Goal: Task Accomplishment & Management: Manage account settings

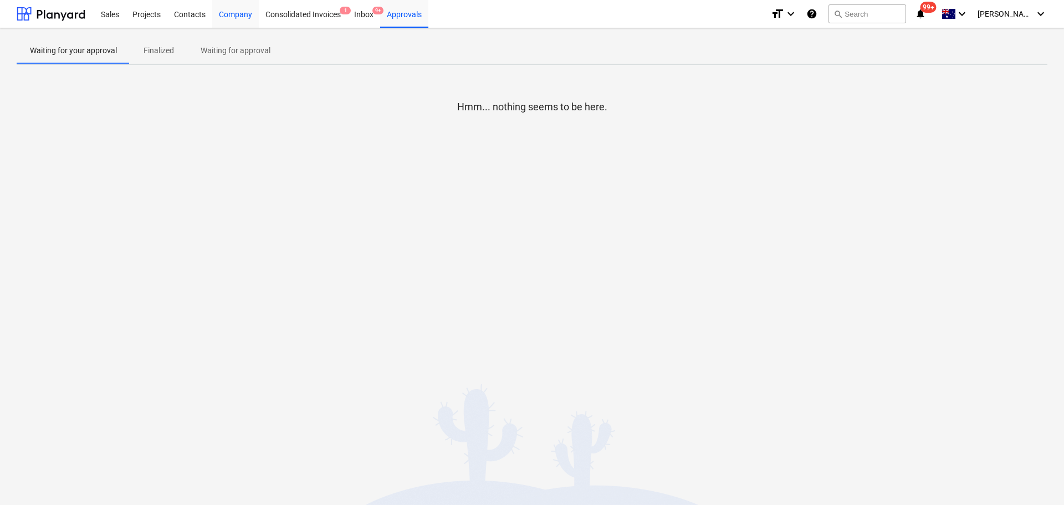
click at [242, 12] on div "Company" at bounding box center [235, 13] width 47 height 28
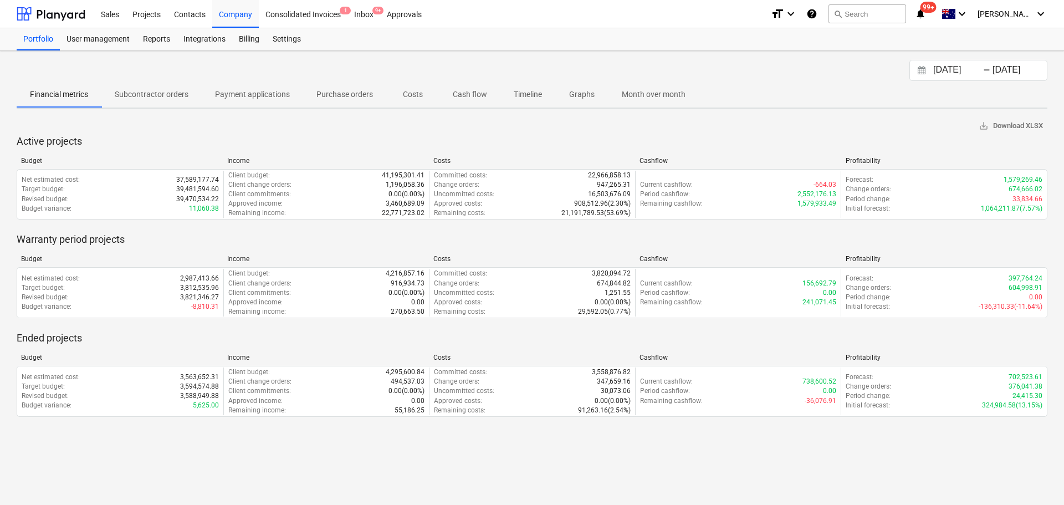
drag, startPoint x: 153, startPoint y: 12, endPoint x: 182, endPoint y: 170, distance: 160.4
click at [153, 12] on div "Projects" at bounding box center [147, 13] width 42 height 28
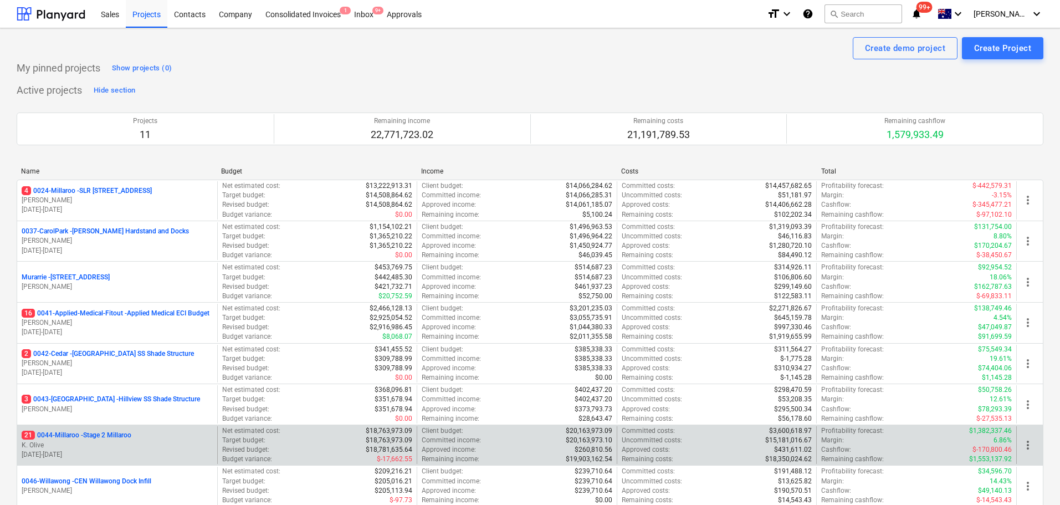
click at [76, 427] on div "21 0044-Millaroo - Stage 2 Millaroo K. Olive [DATE] - [DATE]" at bounding box center [117, 445] width 200 height 38
click at [83, 435] on p "21 0044-Millaroo - Stage 2 Millaroo" at bounding box center [77, 435] width 110 height 9
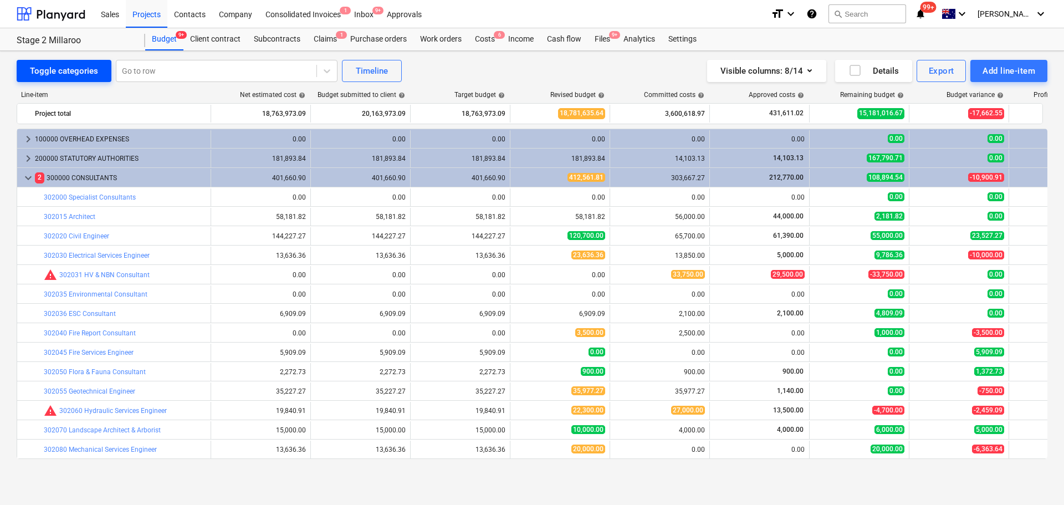
click at [66, 67] on div "Toggle categories" at bounding box center [64, 71] width 68 height 14
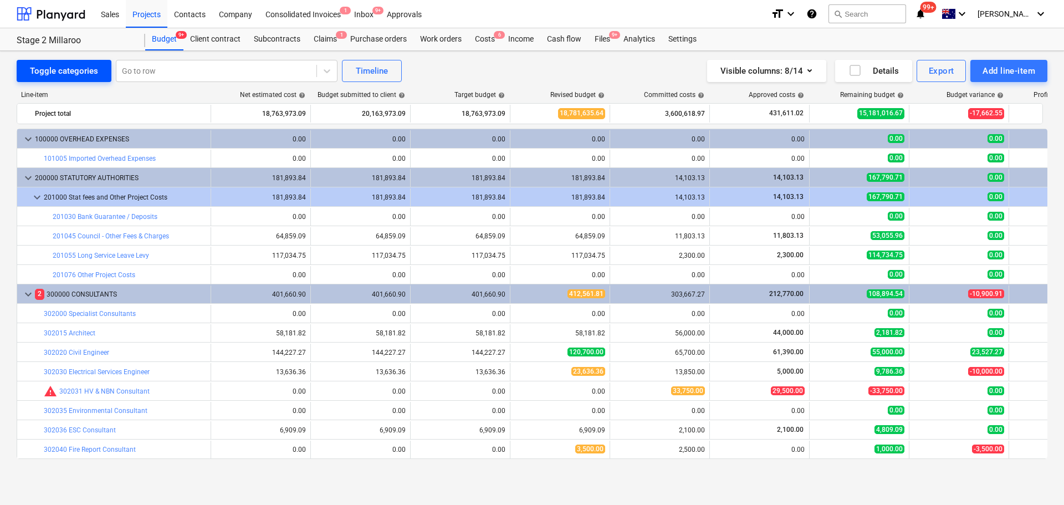
click at [45, 69] on div "Toggle categories" at bounding box center [64, 71] width 68 height 14
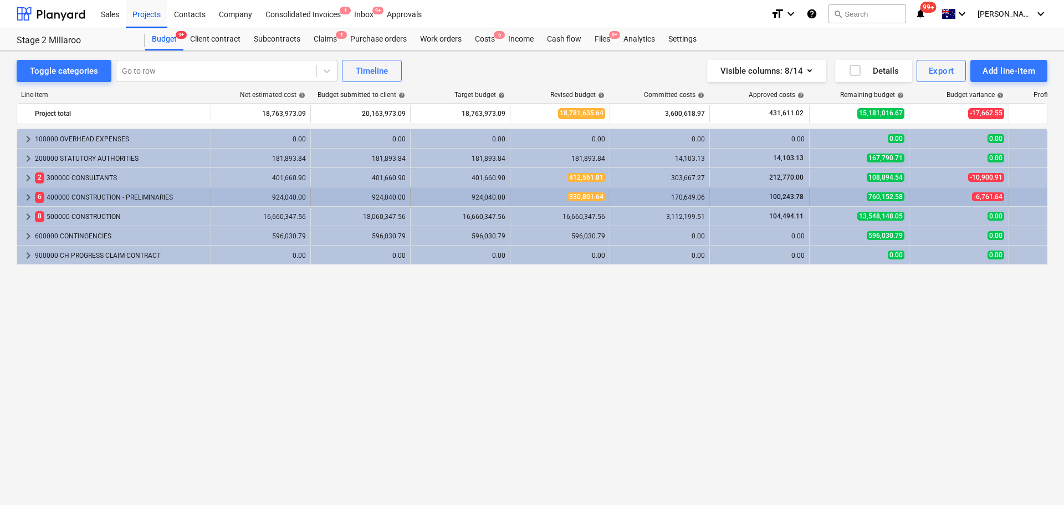
click at [23, 198] on span "keyboard_arrow_right" at bounding box center [28, 197] width 13 height 13
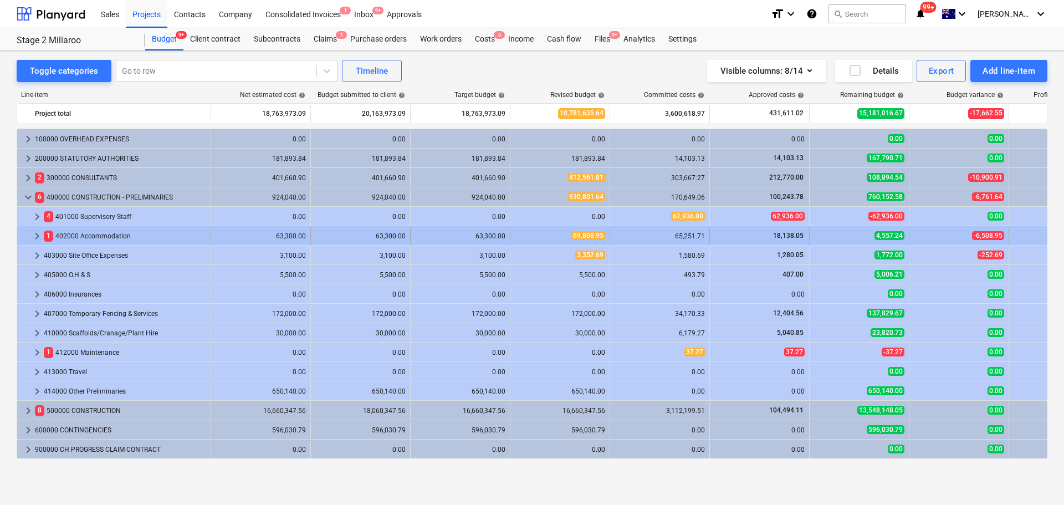
click at [35, 240] on span "keyboard_arrow_right" at bounding box center [36, 235] width 13 height 13
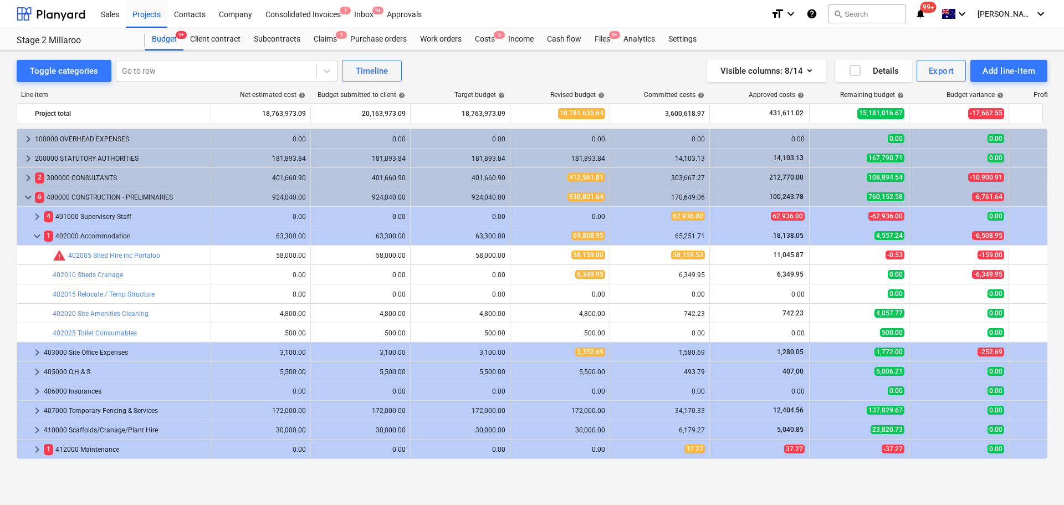
click at [35, 238] on span "keyboard_arrow_down" at bounding box center [36, 235] width 13 height 13
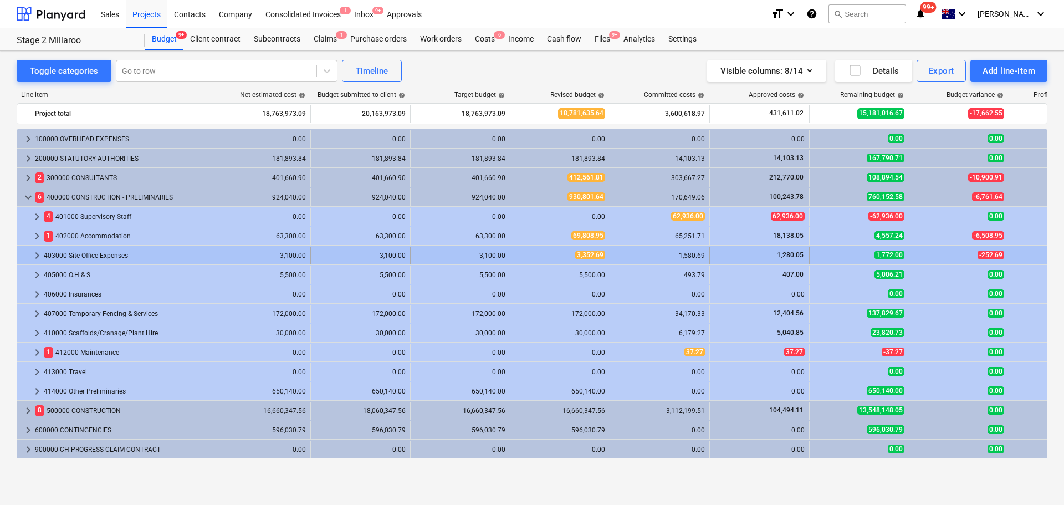
click at [35, 255] on span "keyboard_arrow_right" at bounding box center [36, 255] width 13 height 13
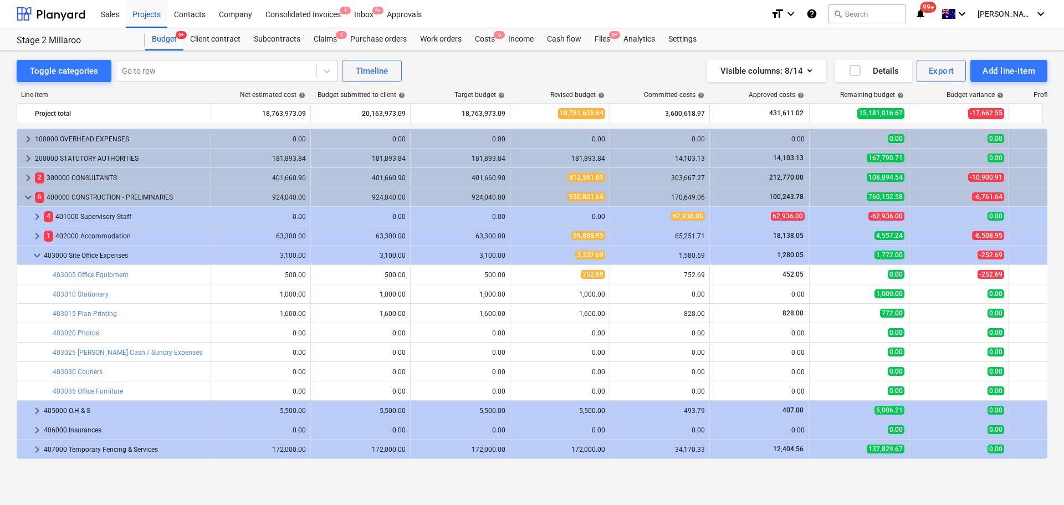
click at [35, 255] on span "keyboard_arrow_down" at bounding box center [36, 255] width 13 height 13
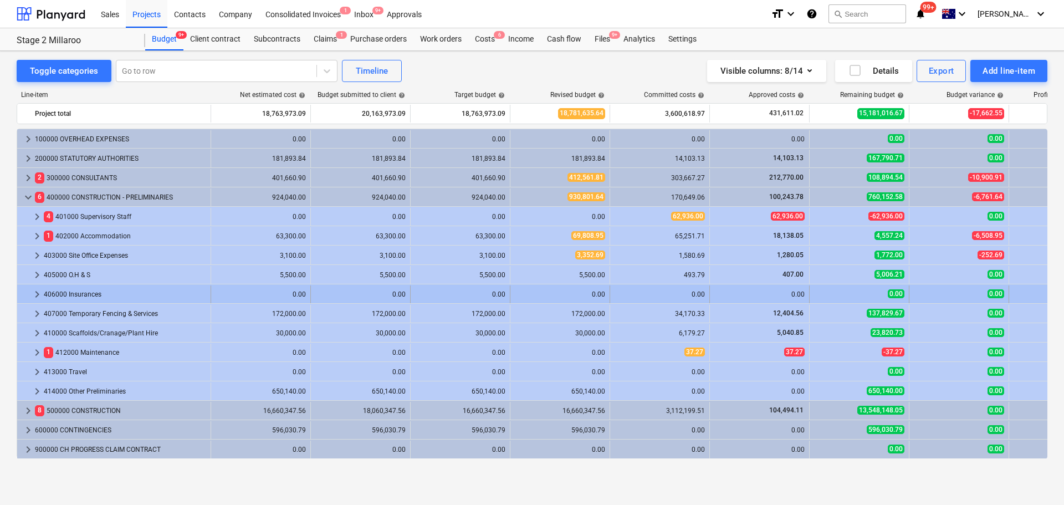
click at [33, 295] on span "keyboard_arrow_right" at bounding box center [36, 294] width 13 height 13
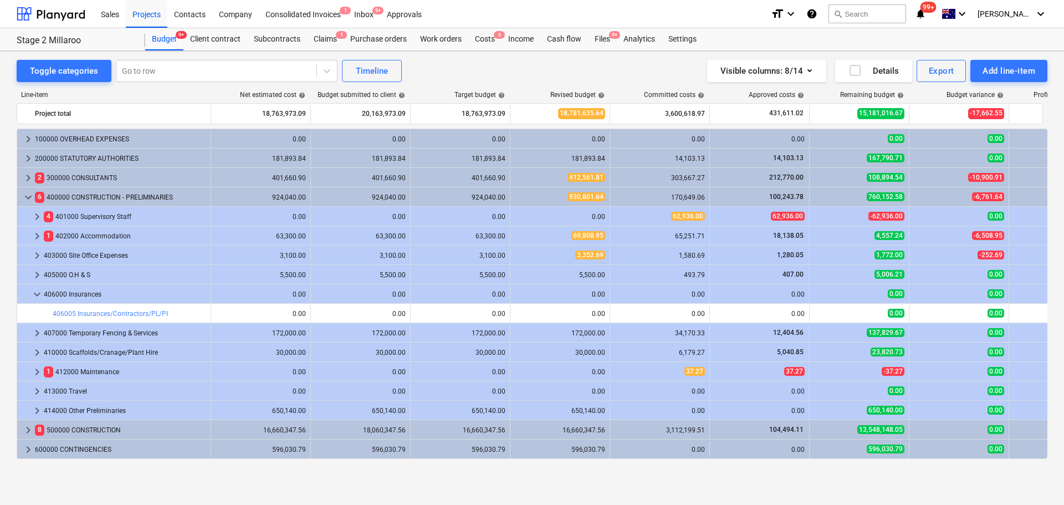
click at [33, 295] on span "keyboard_arrow_down" at bounding box center [36, 294] width 13 height 13
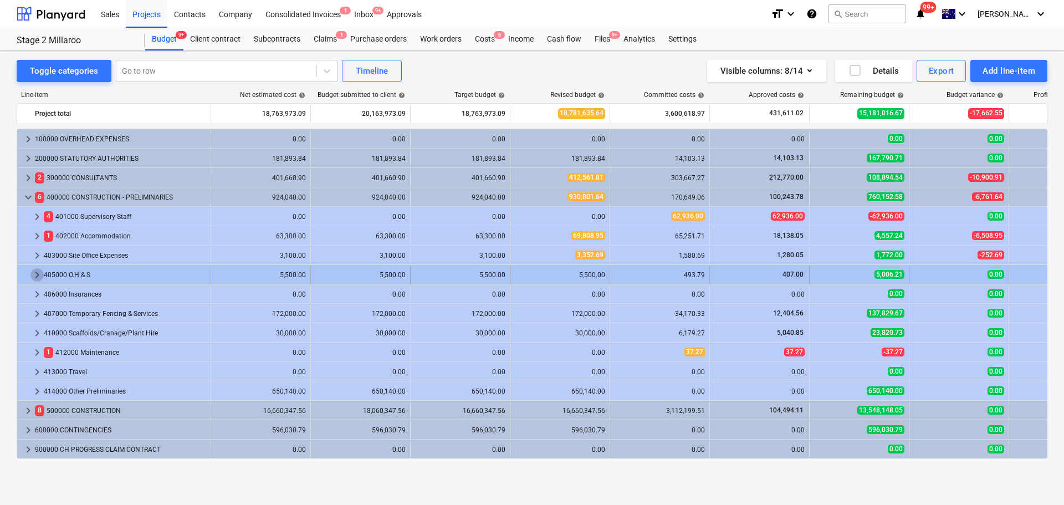
click at [33, 276] on span "keyboard_arrow_right" at bounding box center [36, 274] width 13 height 13
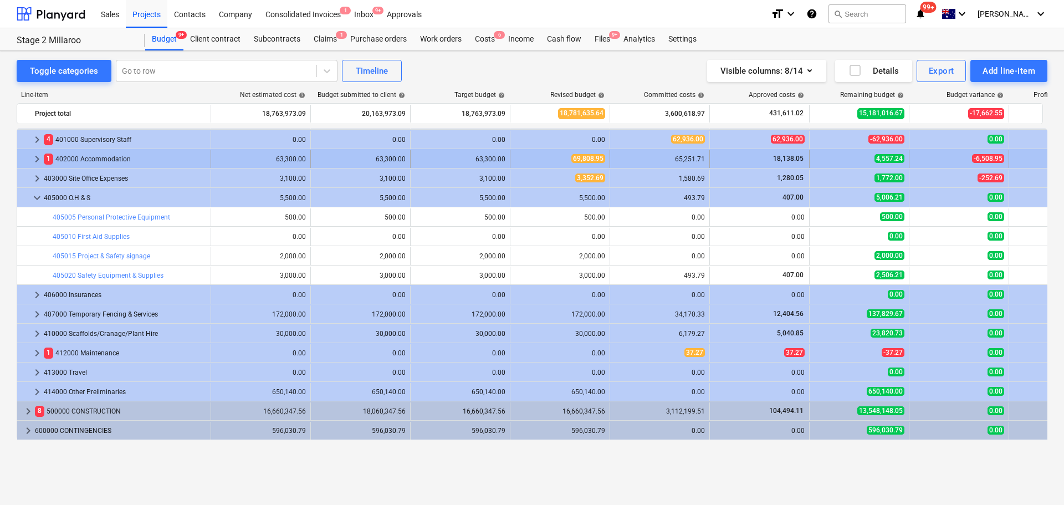
scroll to position [22, 0]
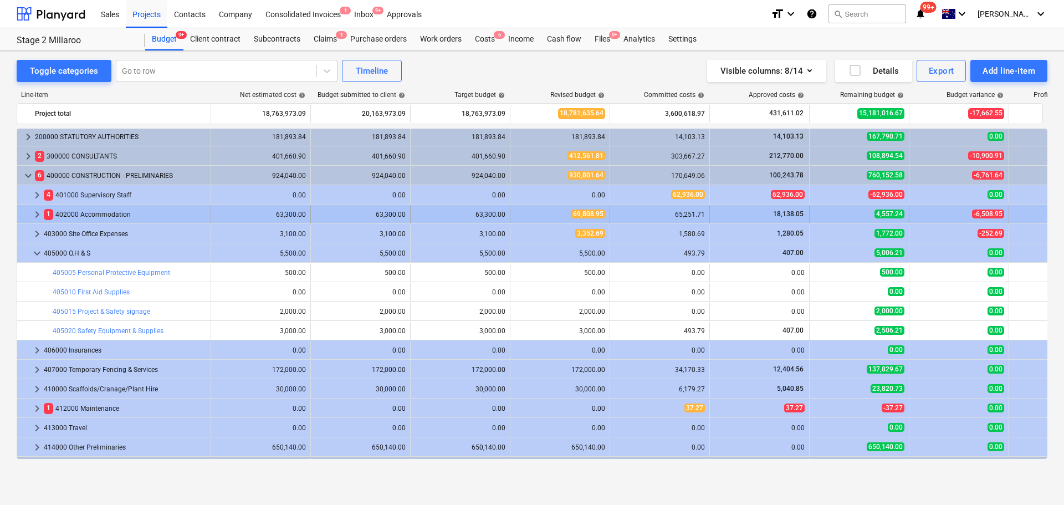
click at [35, 211] on span "keyboard_arrow_right" at bounding box center [36, 214] width 13 height 13
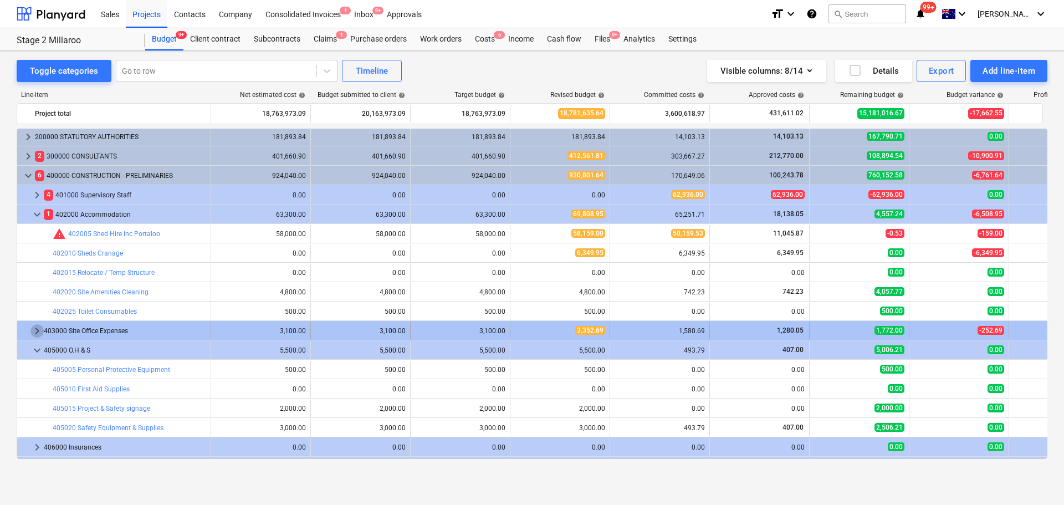
click at [34, 330] on span "keyboard_arrow_right" at bounding box center [36, 330] width 13 height 13
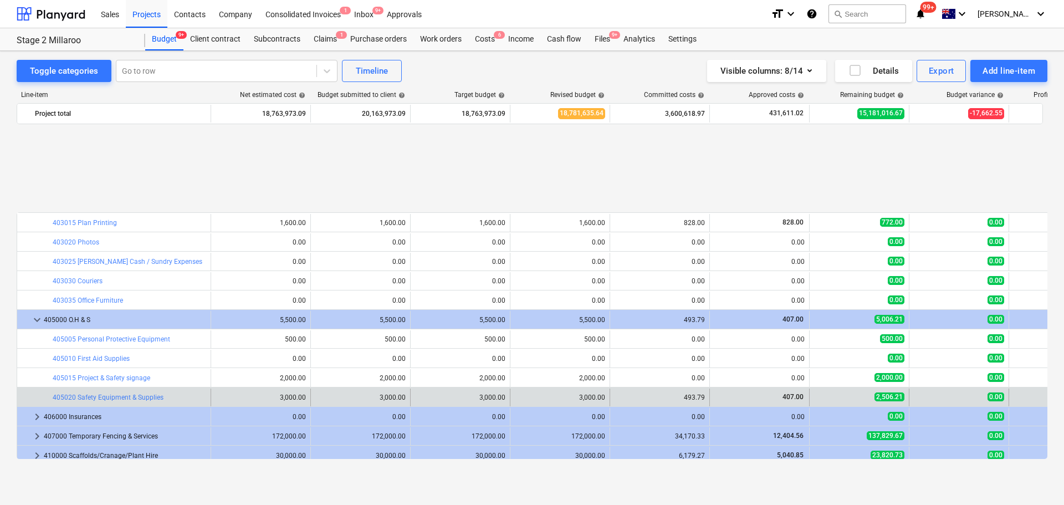
scroll to position [299, 0]
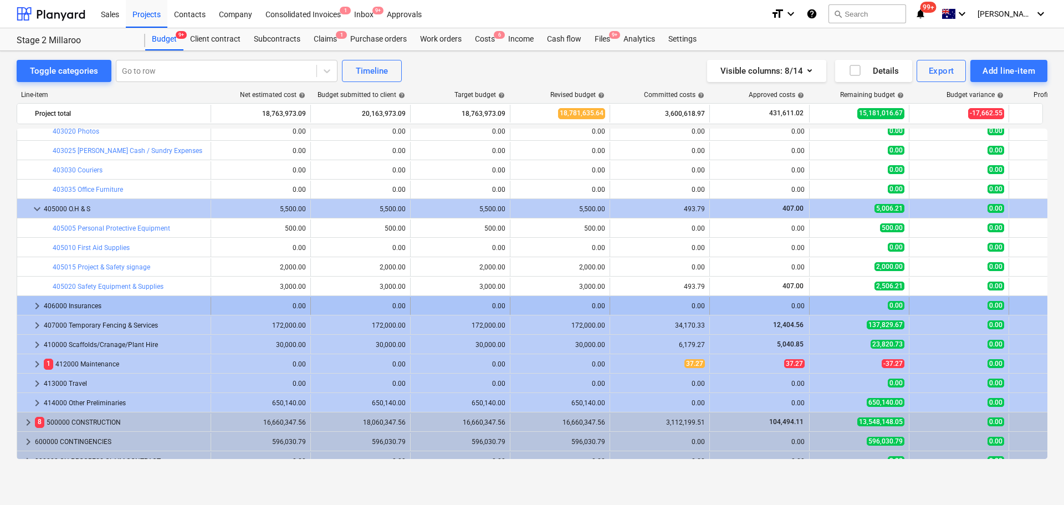
click at [38, 306] on span "keyboard_arrow_right" at bounding box center [36, 305] width 13 height 13
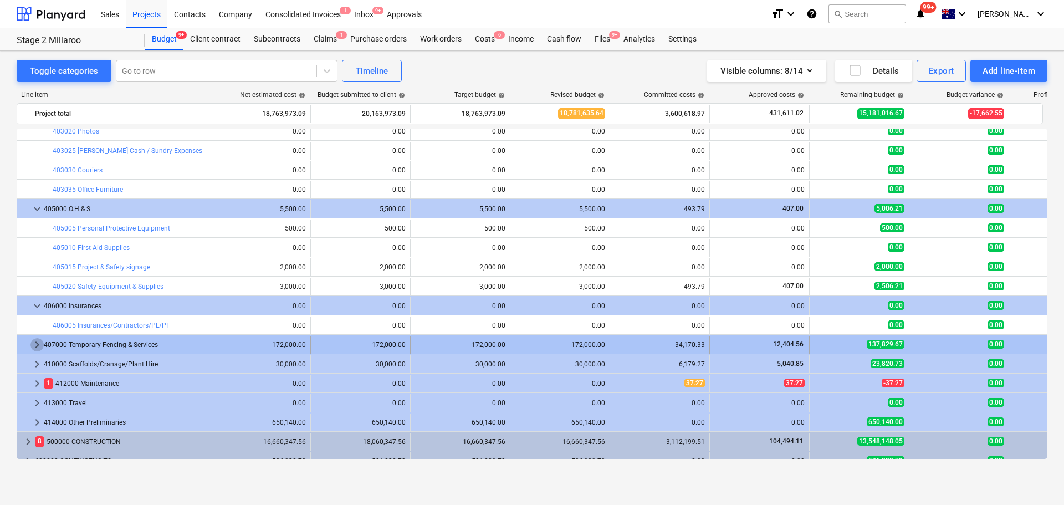
click at [37, 344] on span "keyboard_arrow_right" at bounding box center [36, 344] width 13 height 13
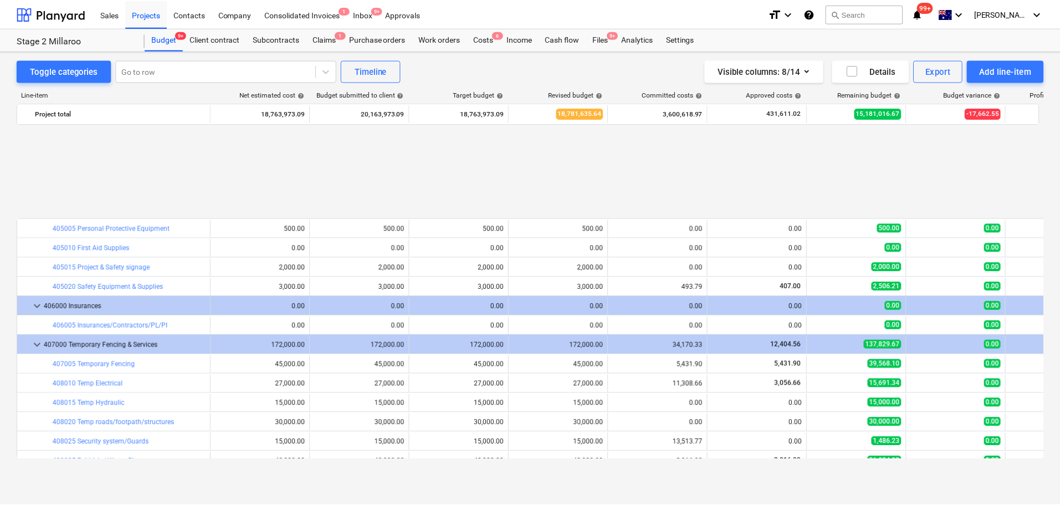
scroll to position [445, 0]
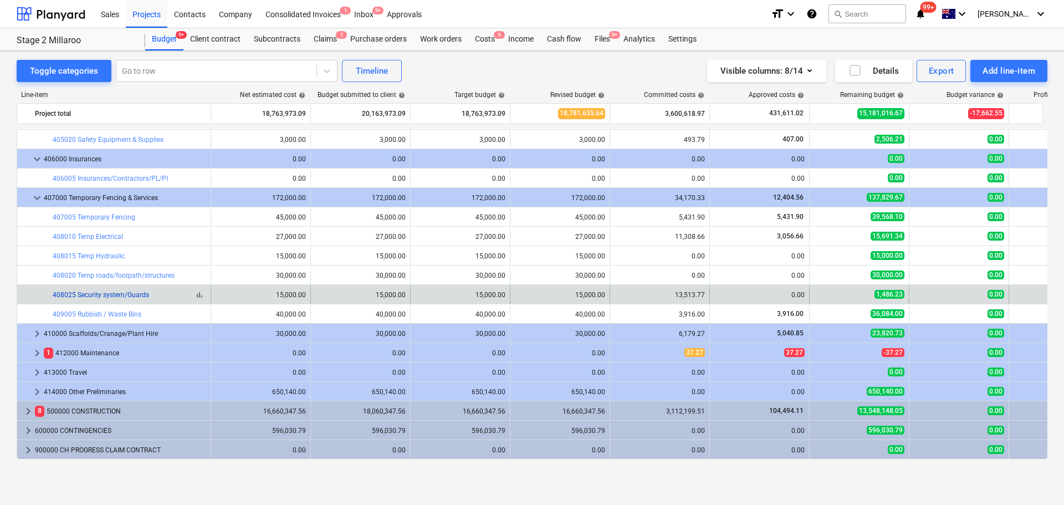
click at [136, 291] on link "408025 Security system/Guards" at bounding box center [101, 295] width 96 height 8
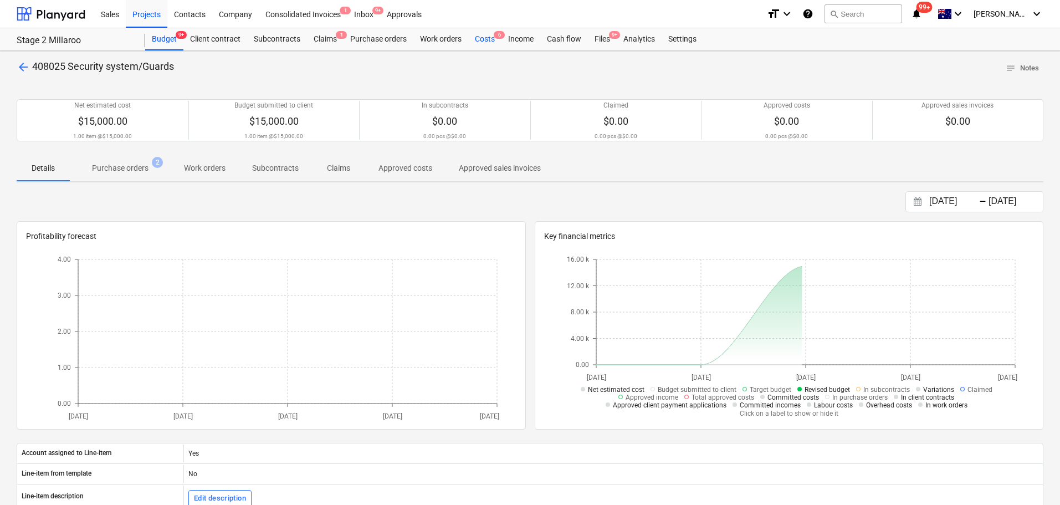
click at [494, 38] on div "Costs 6" at bounding box center [484, 39] width 33 height 22
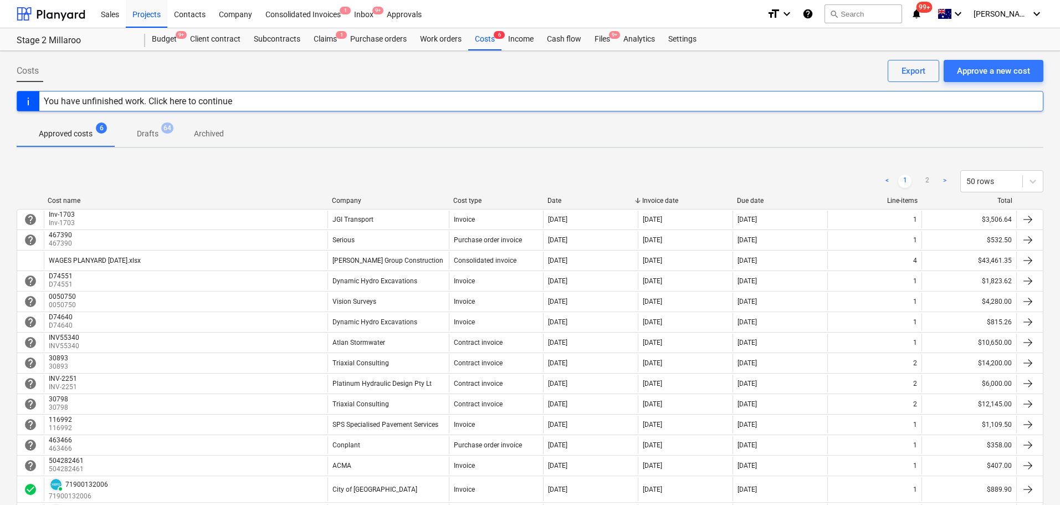
click at [62, 199] on div "Cost name" at bounding box center [185, 201] width 275 height 8
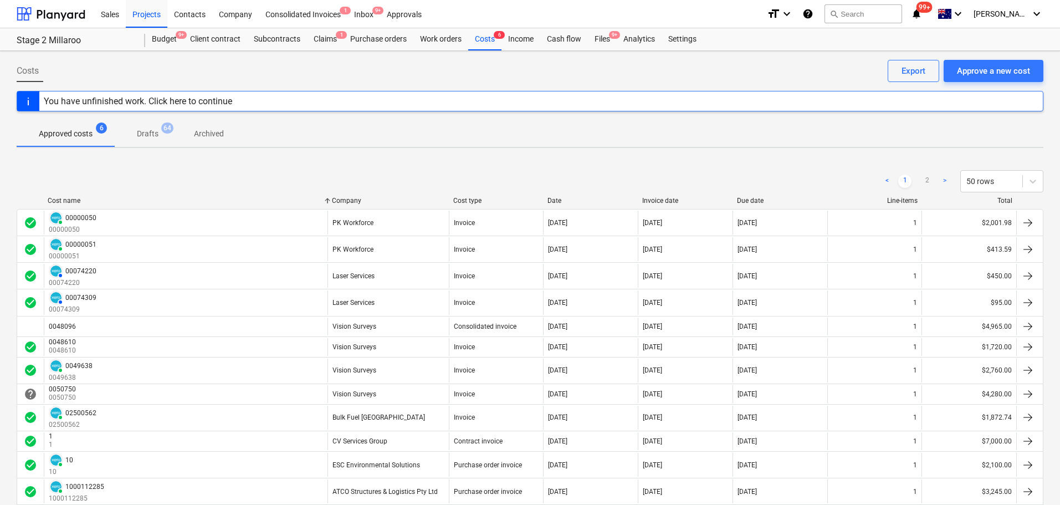
click at [376, 198] on div "Company" at bounding box center [388, 201] width 112 height 8
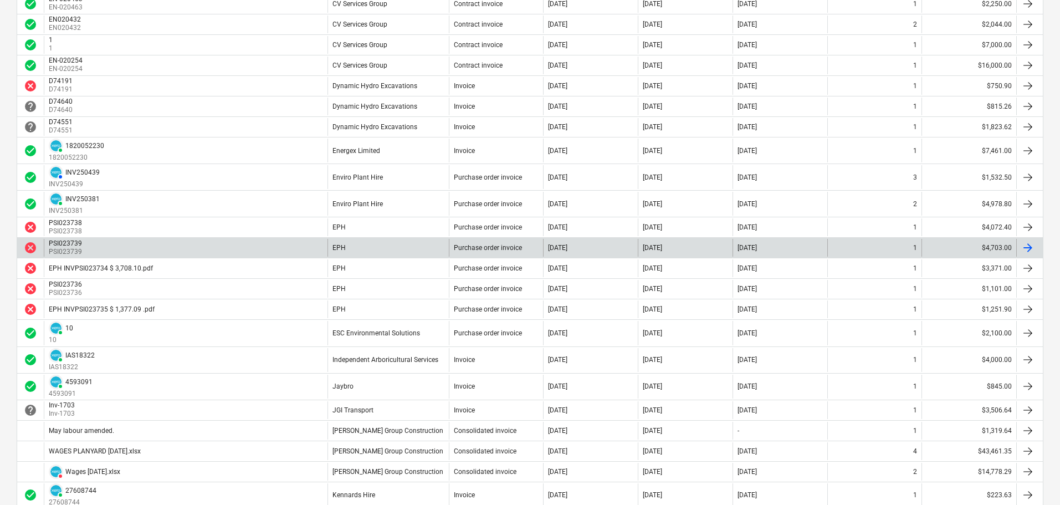
scroll to position [952, 0]
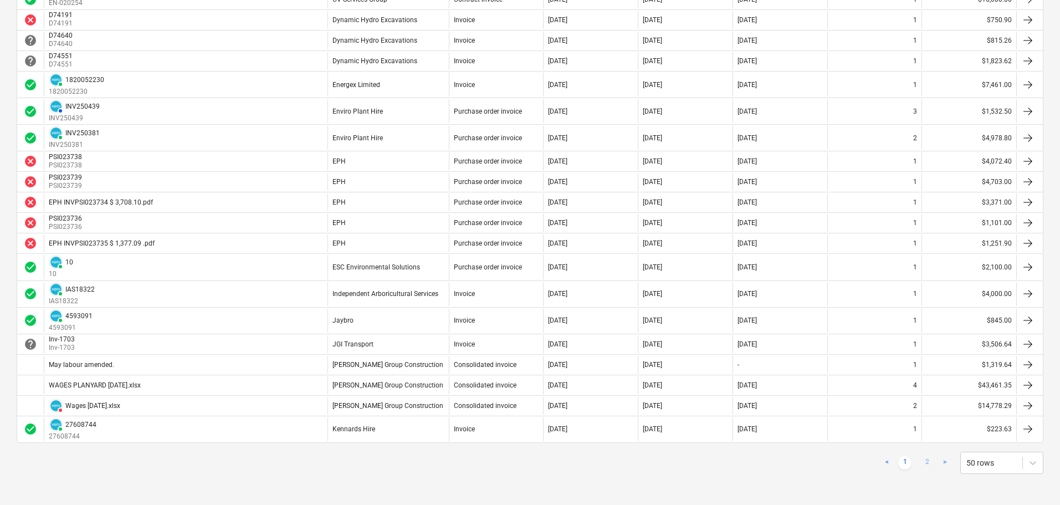
click at [928, 458] on link "2" at bounding box center [926, 462] width 13 height 13
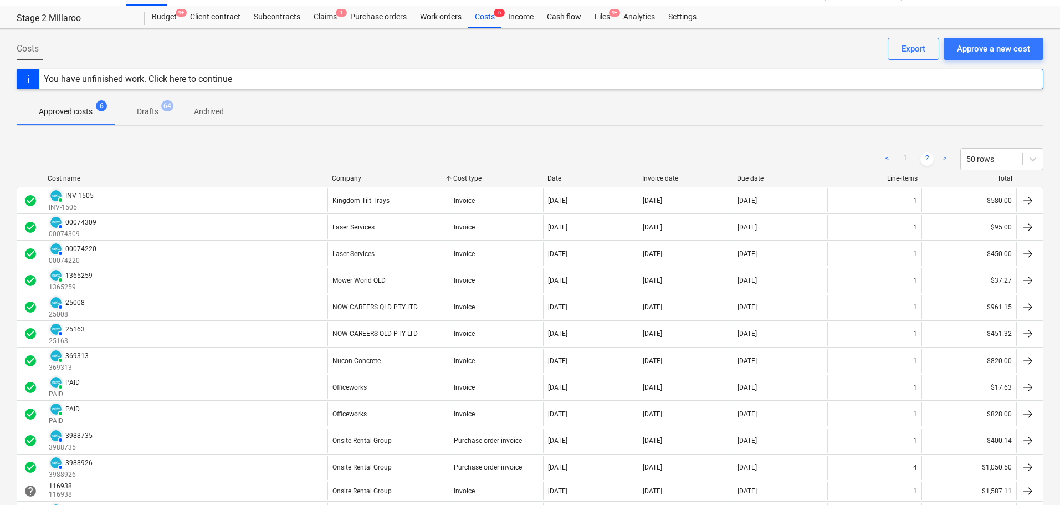
scroll to position [0, 0]
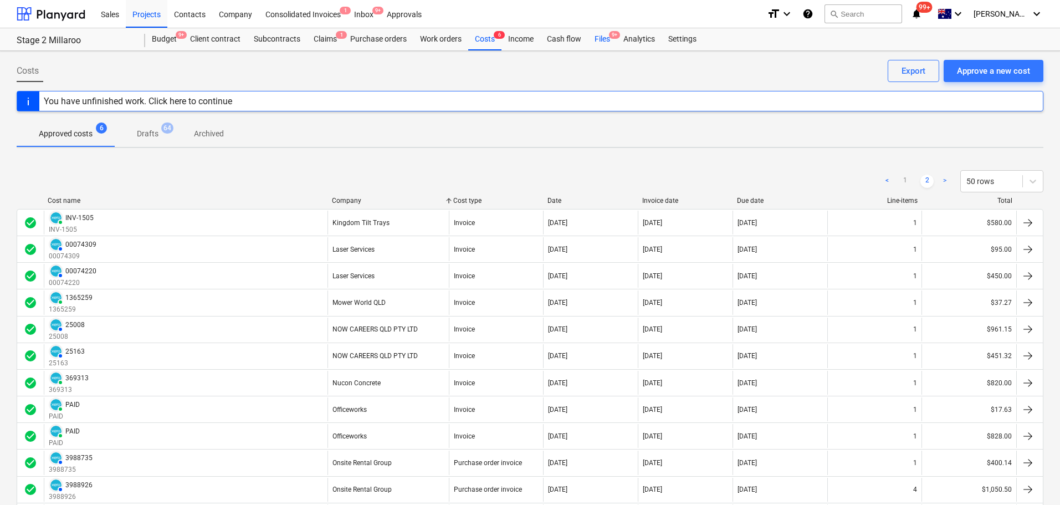
click at [588, 44] on div "Files 9+" at bounding box center [602, 39] width 29 height 22
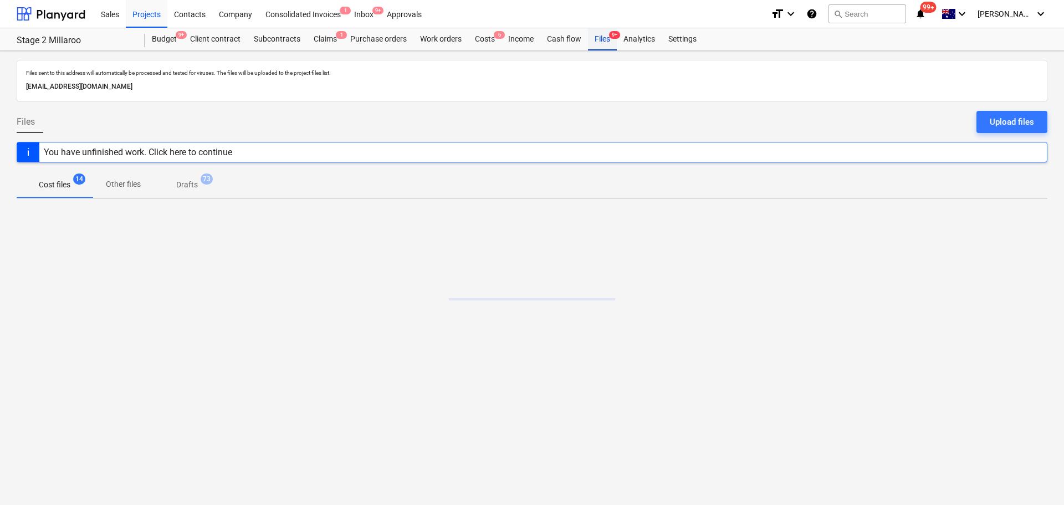
click at [602, 38] on div "Files 9+" at bounding box center [602, 39] width 29 height 22
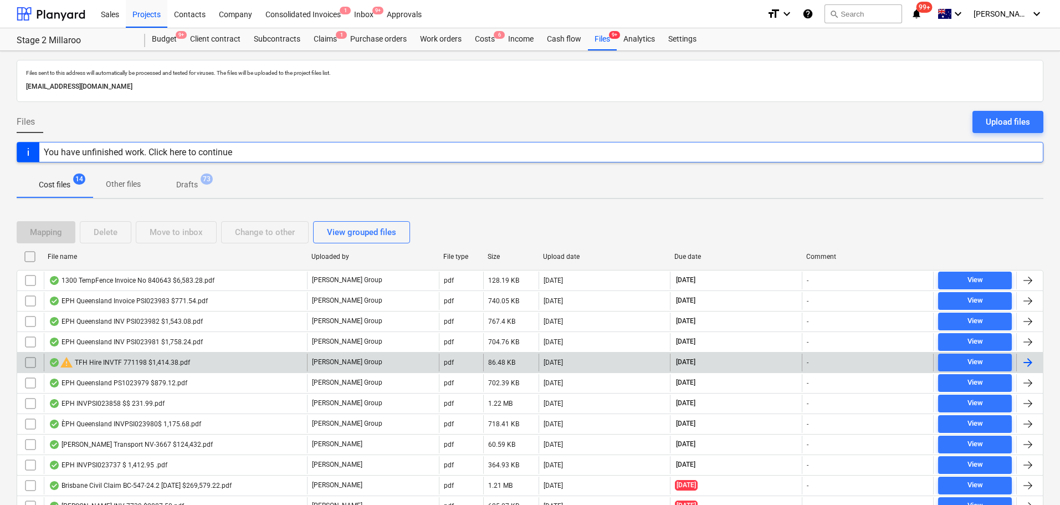
click at [133, 366] on div "warning TFH Hire INVTF 771198 $1,414.38.pdf" at bounding box center [119, 362] width 141 height 13
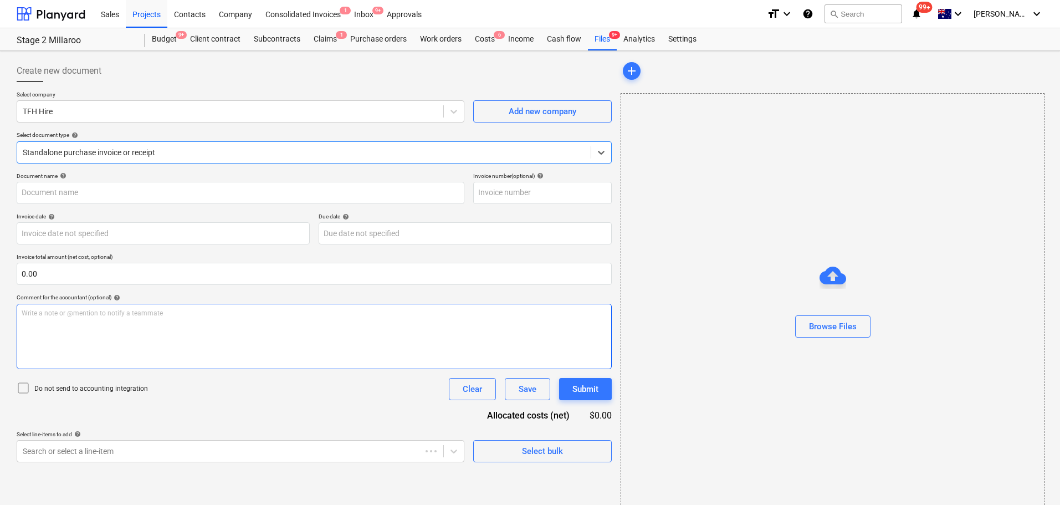
type input "771198"
type input "19 Jul 2025"
type input "31 Aug 2025"
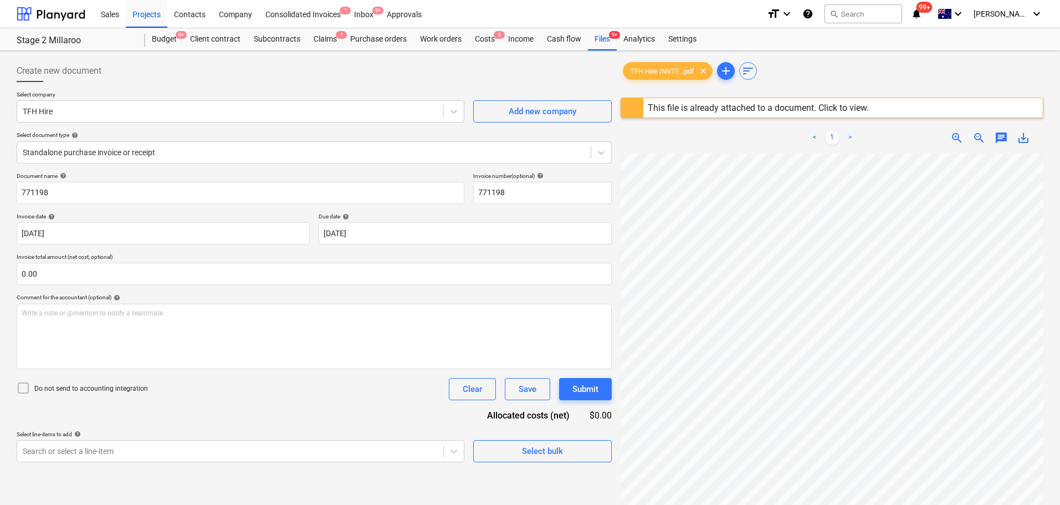
click at [766, 105] on div "This file is already attached to a document. Click to view." at bounding box center [758, 108] width 221 height 11
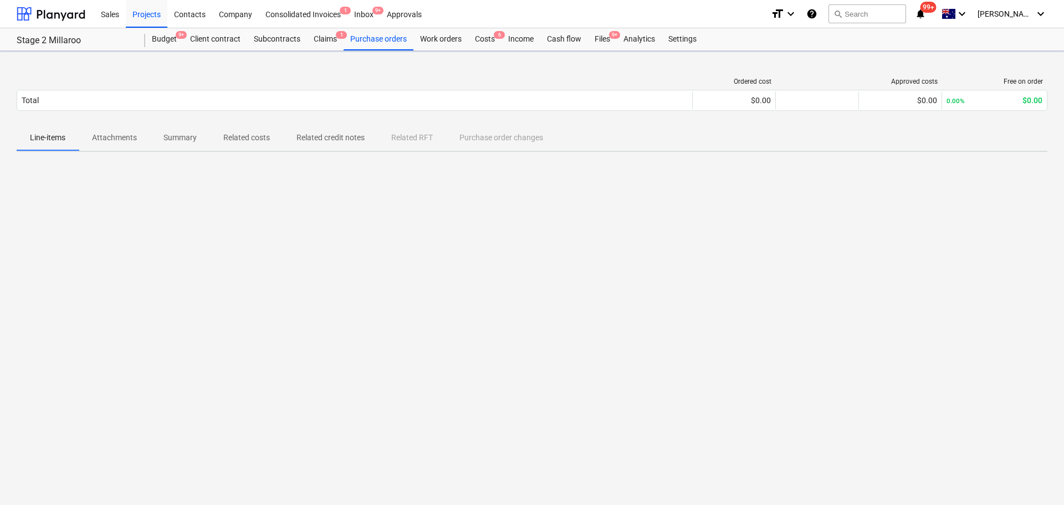
click at [114, 138] on p "Attachments" at bounding box center [114, 138] width 45 height 12
click at [181, 136] on p "Summary" at bounding box center [179, 138] width 33 height 12
click at [248, 129] on span "Related costs" at bounding box center [246, 138] width 73 height 18
click at [32, 137] on p "Line-items" at bounding box center [47, 138] width 35 height 12
drag, startPoint x: 229, startPoint y: 9, endPoint x: 199, endPoint y: 28, distance: 35.1
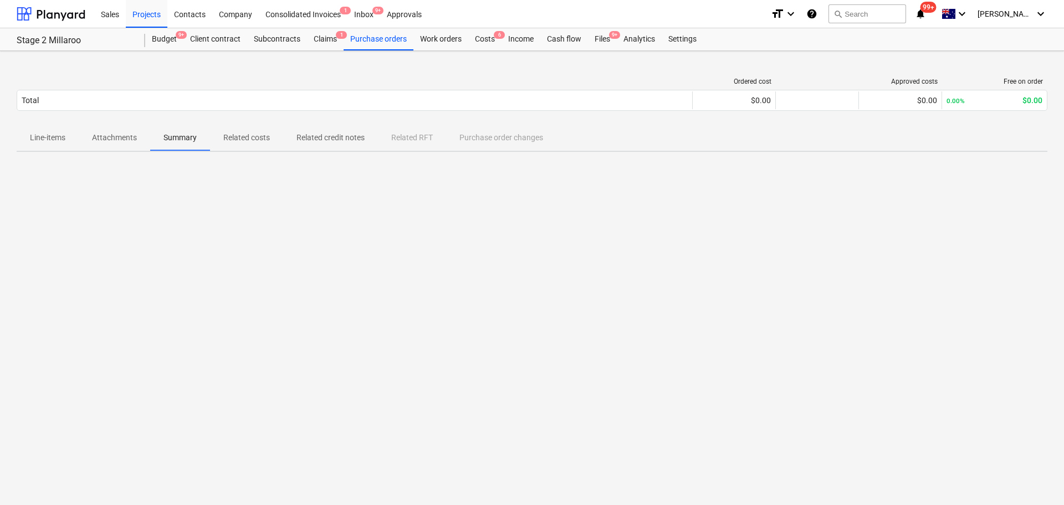
click at [229, 9] on div "Company" at bounding box center [235, 13] width 47 height 28
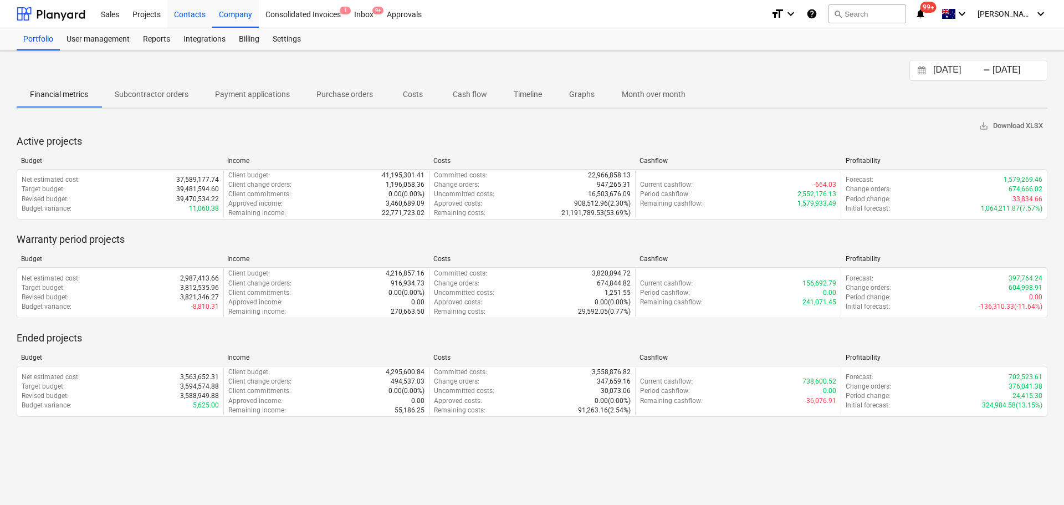
click at [180, 15] on div "Contacts" at bounding box center [189, 13] width 45 height 28
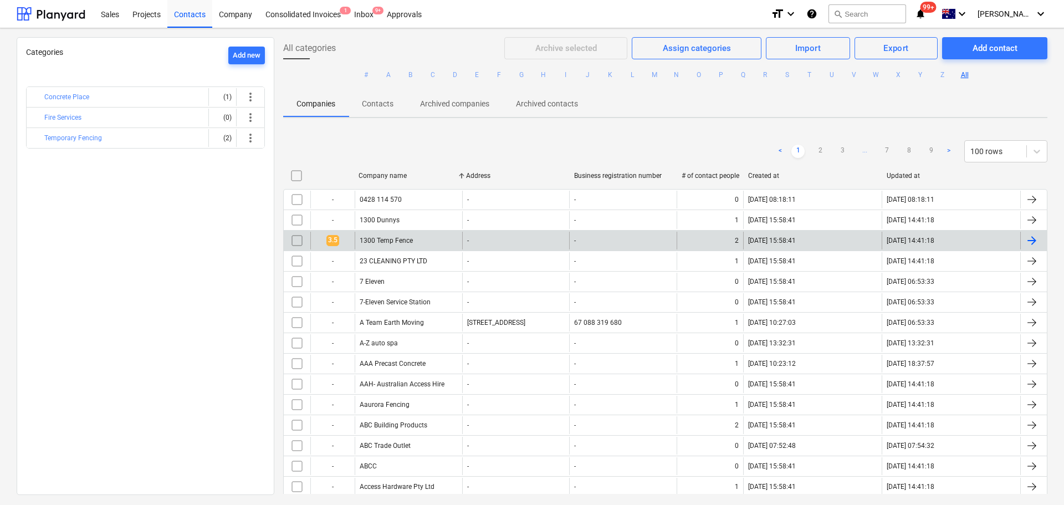
drag, startPoint x: 193, startPoint y: 8, endPoint x: 306, endPoint y: 248, distance: 265.2
click at [193, 8] on div "Contacts" at bounding box center [189, 13] width 45 height 28
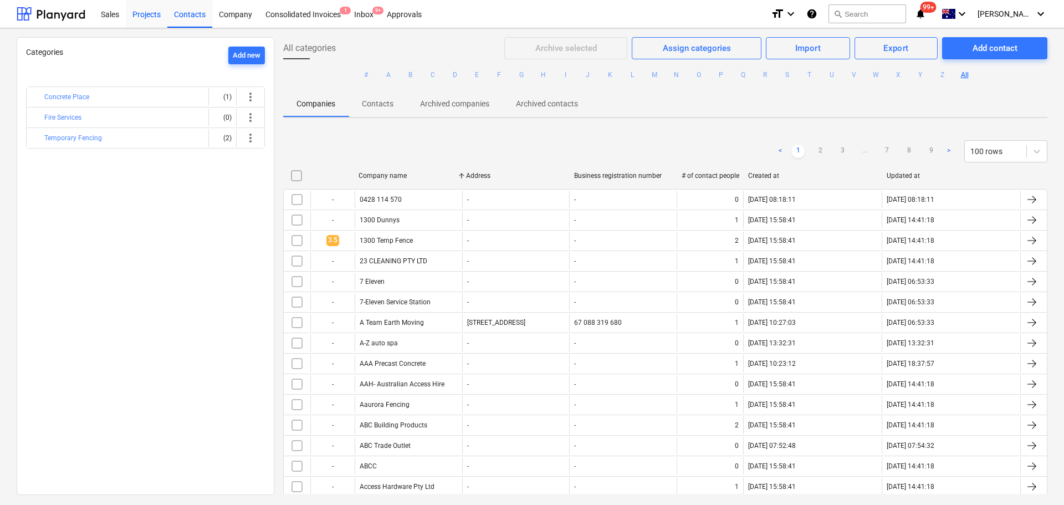
click at [153, 16] on div "Projects" at bounding box center [147, 13] width 42 height 28
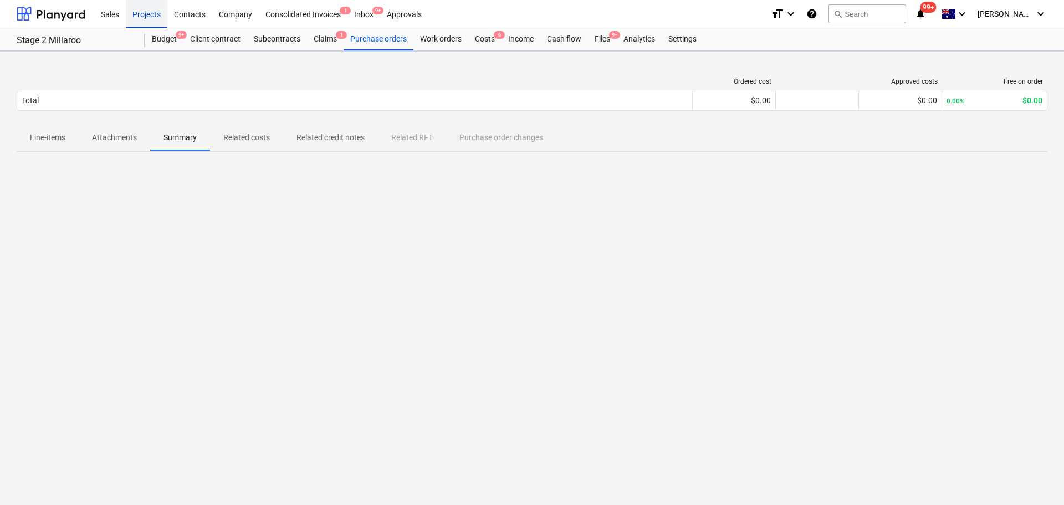
click at [150, 19] on div "Projects" at bounding box center [147, 13] width 42 height 28
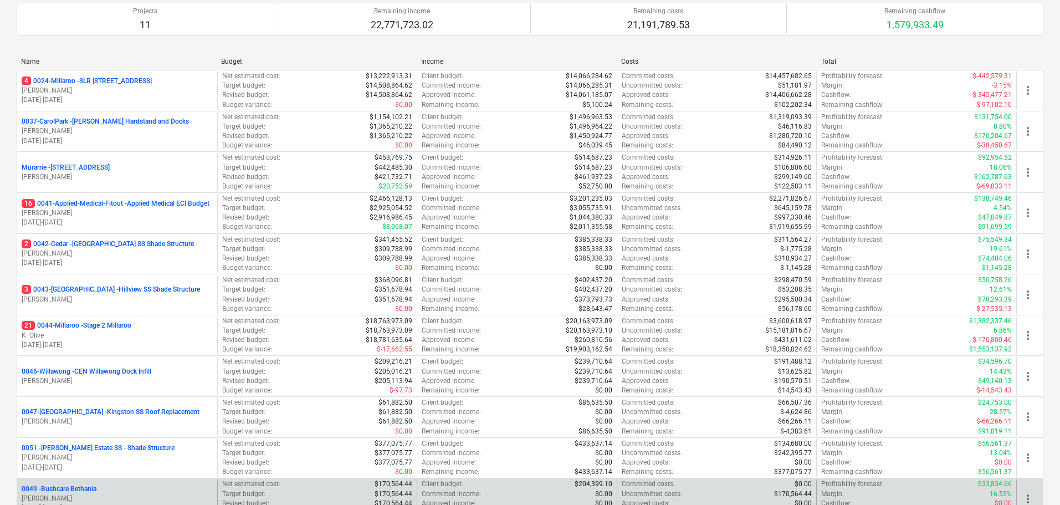
scroll to position [277, 0]
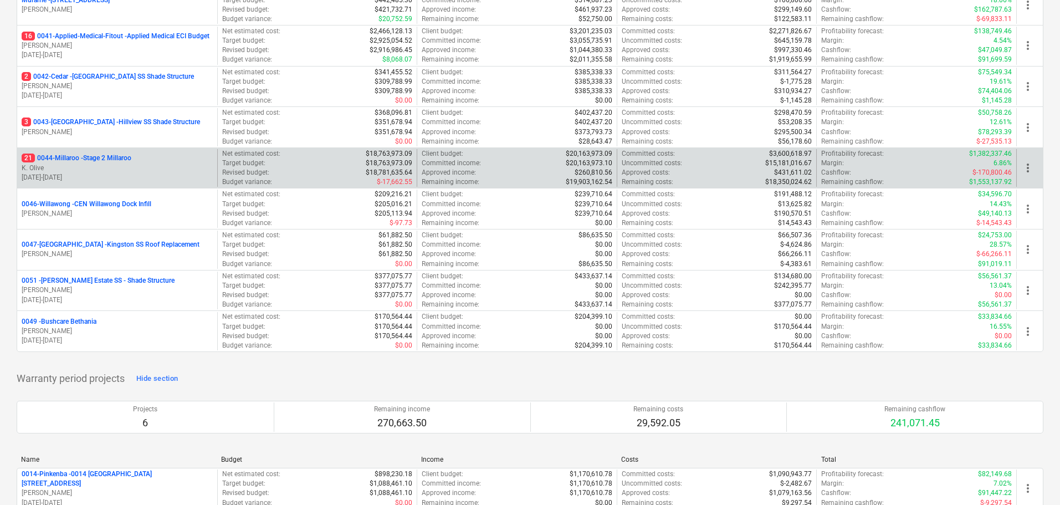
click at [117, 158] on p "21 0044-Millaroo - Stage 2 Millaroo" at bounding box center [77, 157] width 110 height 9
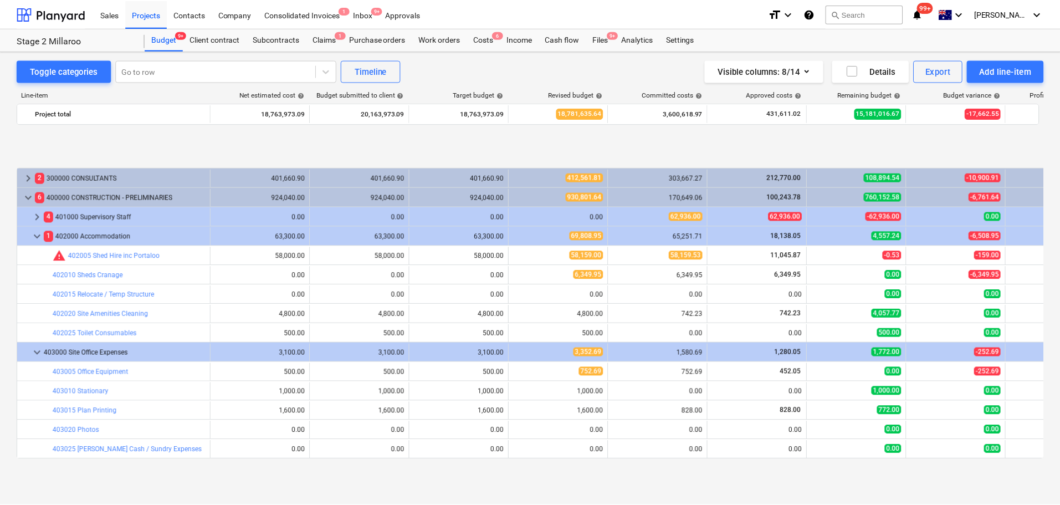
scroll to position [445, 0]
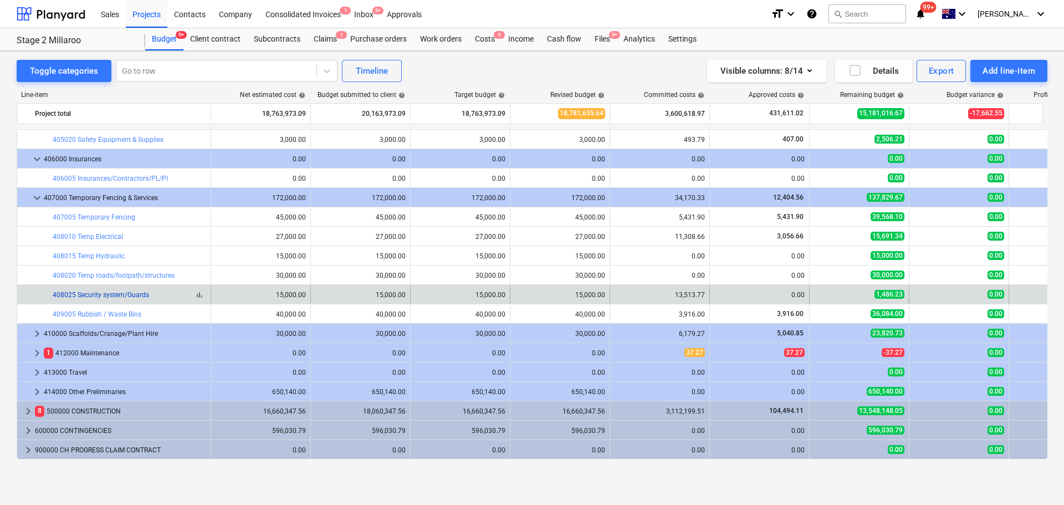
click at [131, 297] on link "408025 Security system/Guards" at bounding box center [101, 295] width 96 height 8
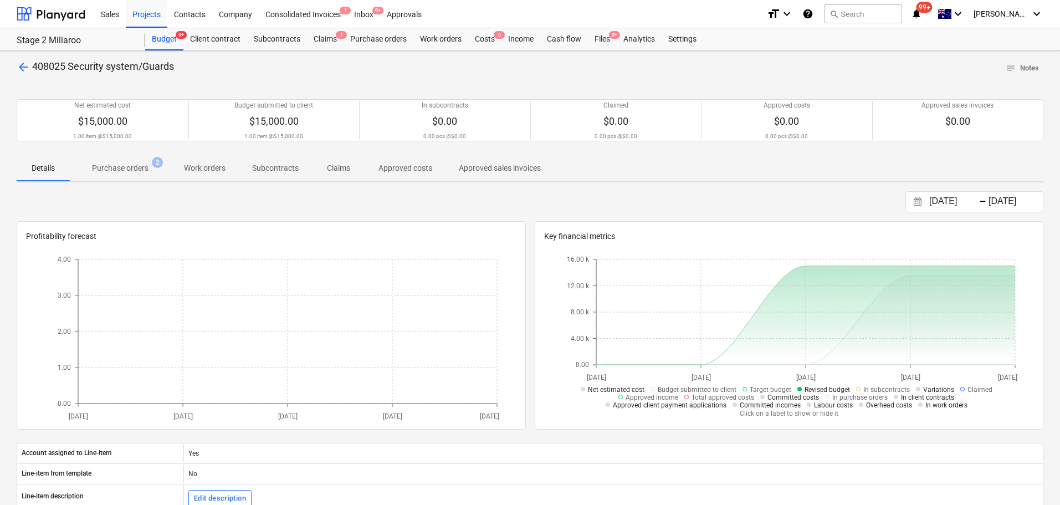
click at [140, 165] on p "Purchase orders" at bounding box center [120, 168] width 57 height 12
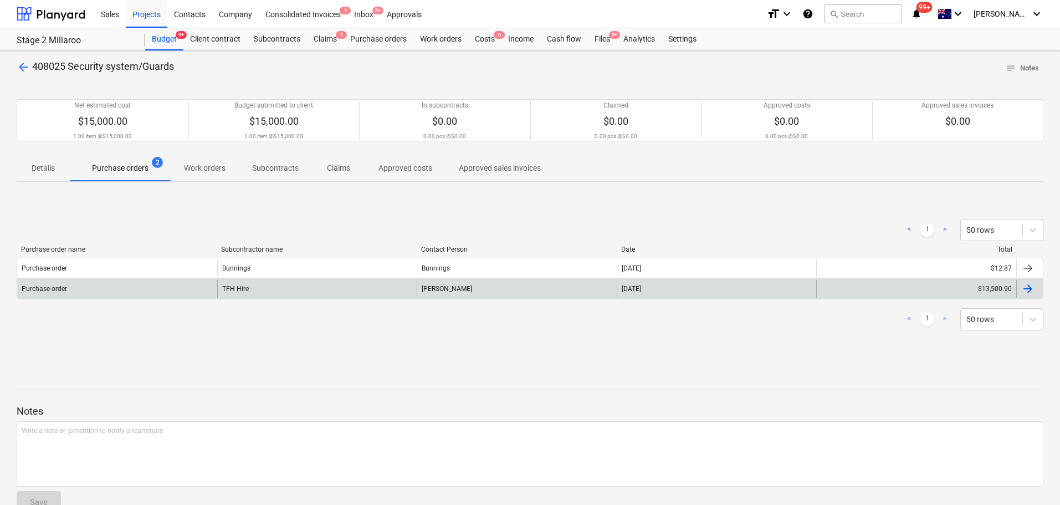
click at [233, 292] on div "TFH Hire" at bounding box center [317, 289] width 200 height 18
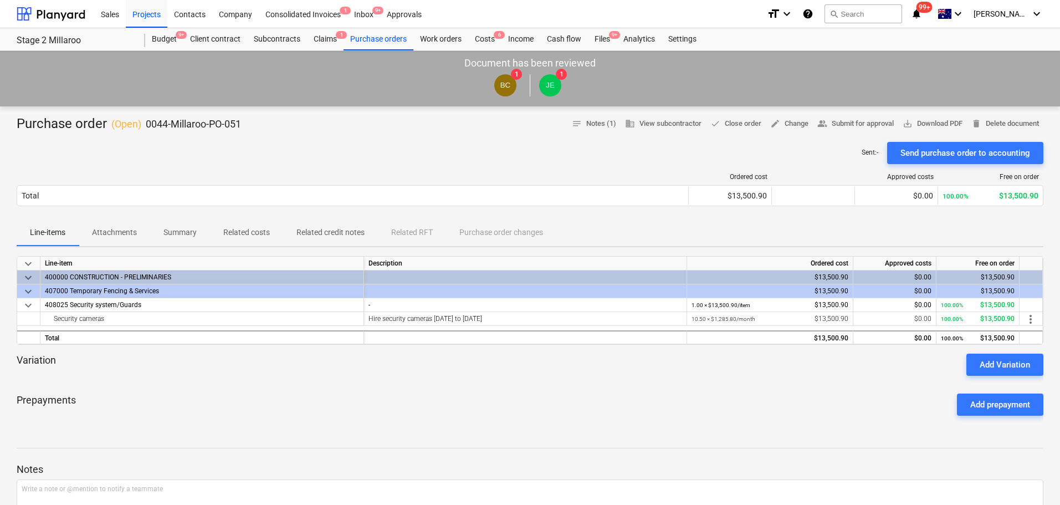
click at [121, 181] on div "Ordered cost Approved costs Free on order" at bounding box center [530, 179] width 1027 height 12
click at [126, 229] on p "Attachments" at bounding box center [114, 233] width 45 height 12
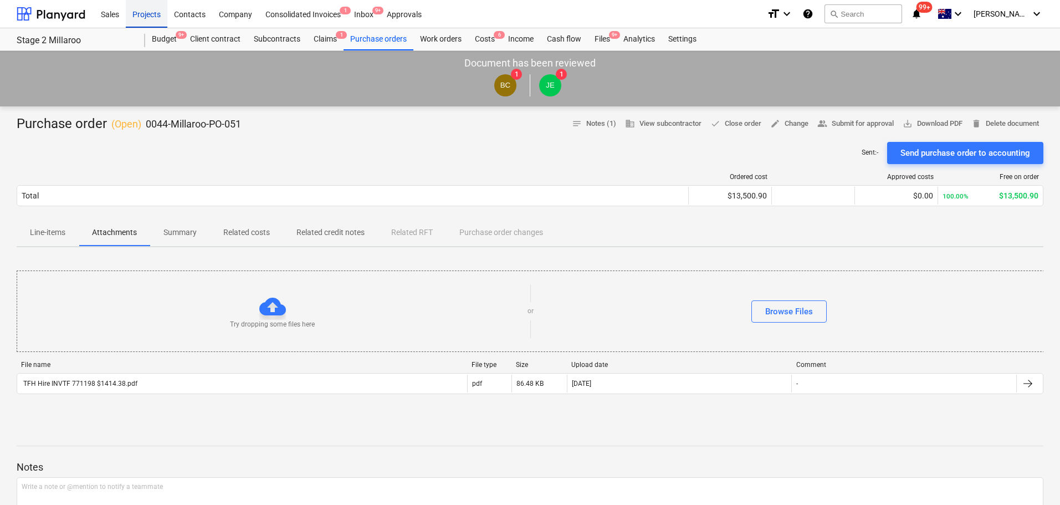
click at [153, 13] on div "Projects" at bounding box center [147, 13] width 42 height 28
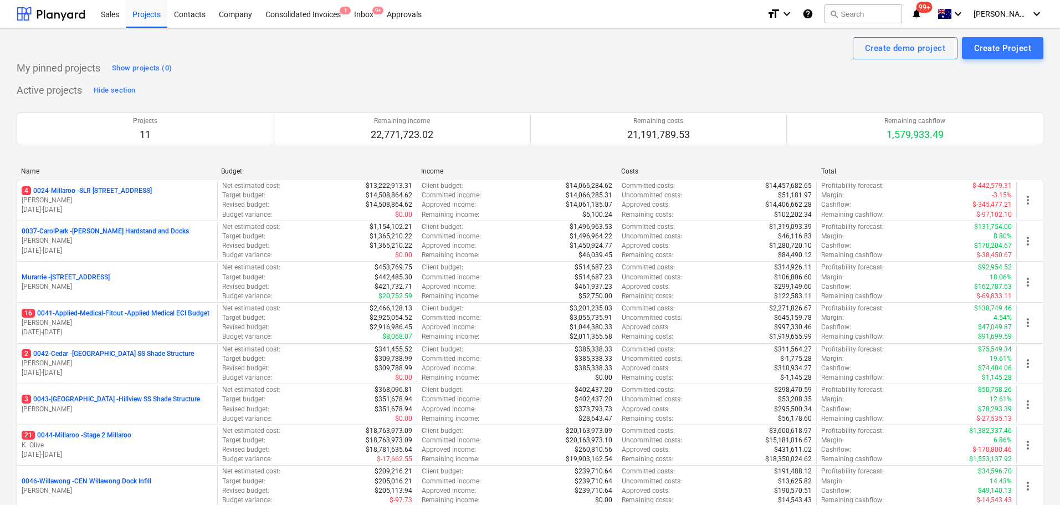
click at [112, 187] on p "4 0024-Millaroo - SLR 2 Millaroo Drive" at bounding box center [87, 190] width 130 height 9
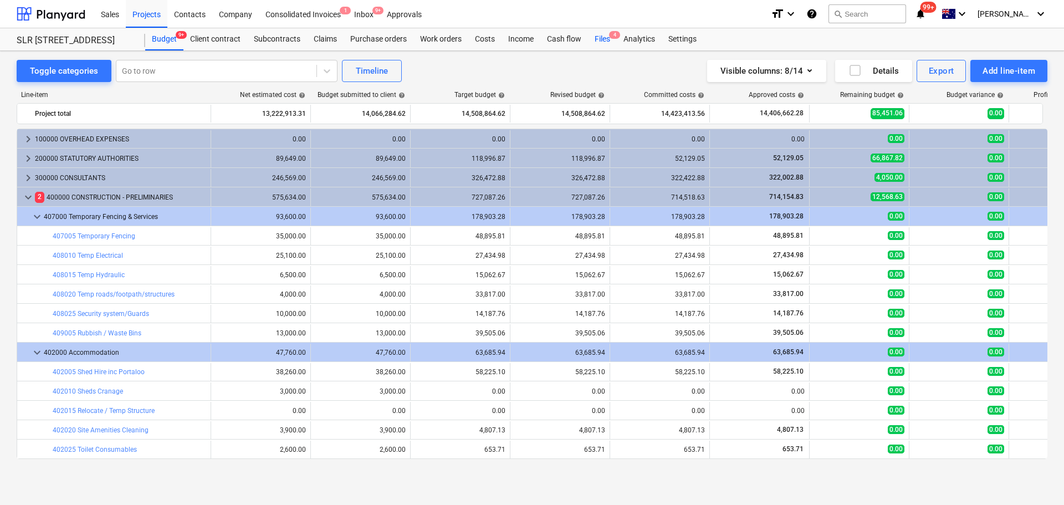
click at [596, 37] on div "Files 4" at bounding box center [602, 39] width 29 height 22
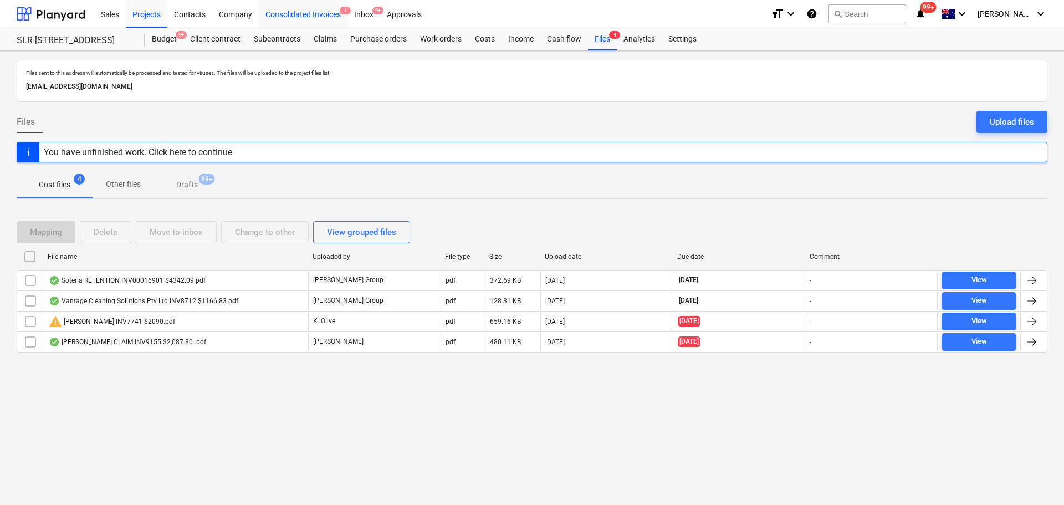
click at [289, 11] on div "Consolidated Invoices 1" at bounding box center [303, 13] width 89 height 28
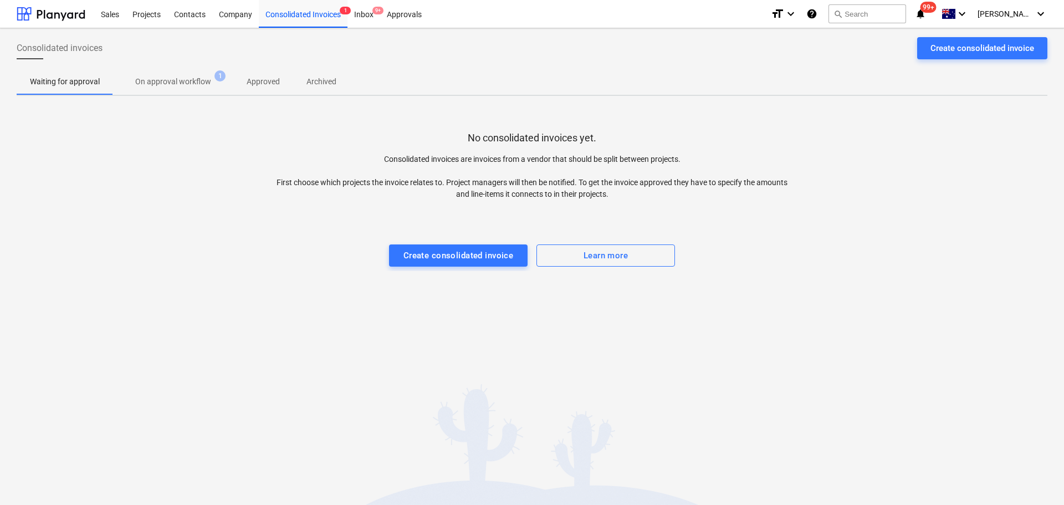
click at [192, 84] on p "On approval workflow" at bounding box center [173, 82] width 76 height 12
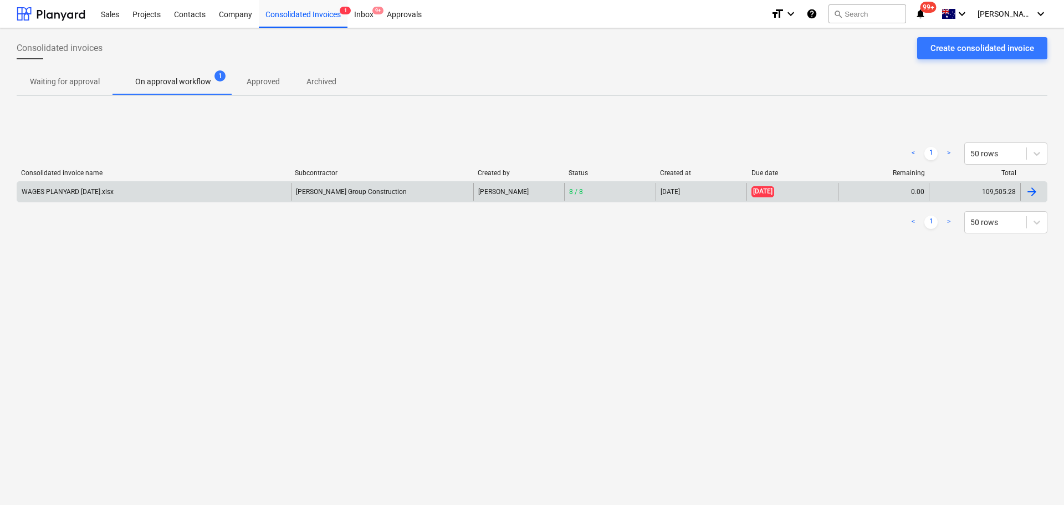
click at [110, 193] on div "WAGES PLANYARD July 2025.xlsx" at bounding box center [68, 192] width 92 height 8
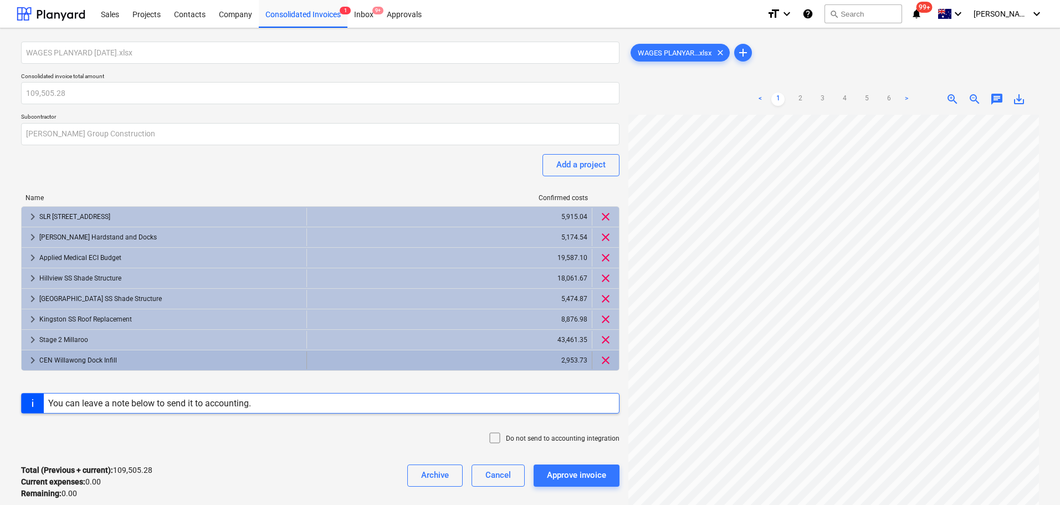
click at [25, 360] on div "keyboard_arrow_right CEN Willawong Dock Infill" at bounding box center [164, 360] width 285 height 18
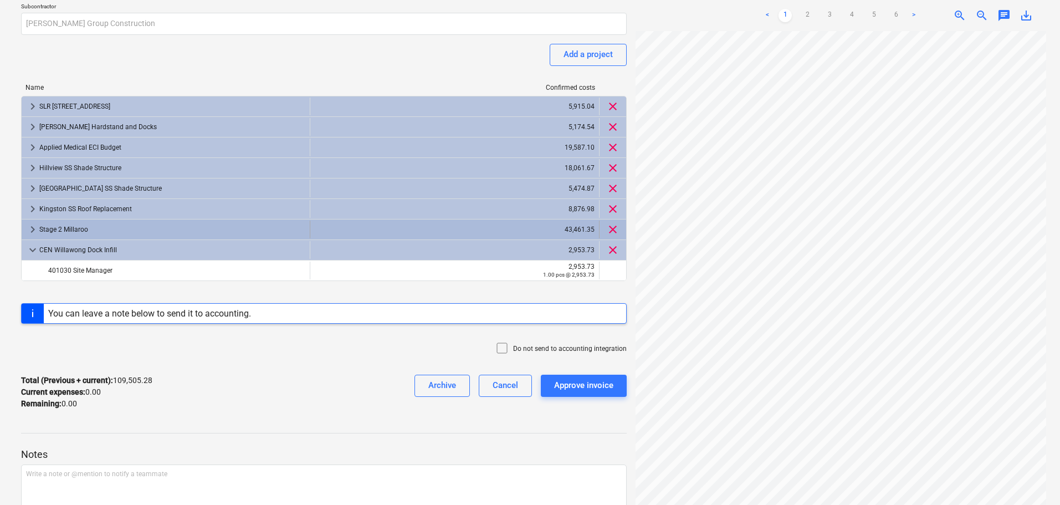
scroll to position [111, 0]
click at [29, 229] on span "keyboard_arrow_right" at bounding box center [32, 228] width 13 height 13
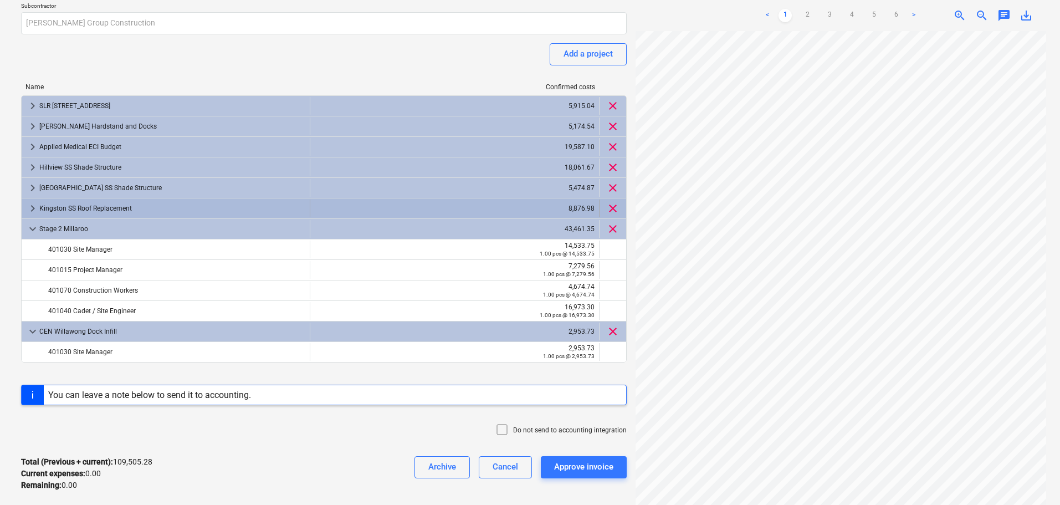
click at [29, 208] on span "keyboard_arrow_right" at bounding box center [32, 208] width 13 height 13
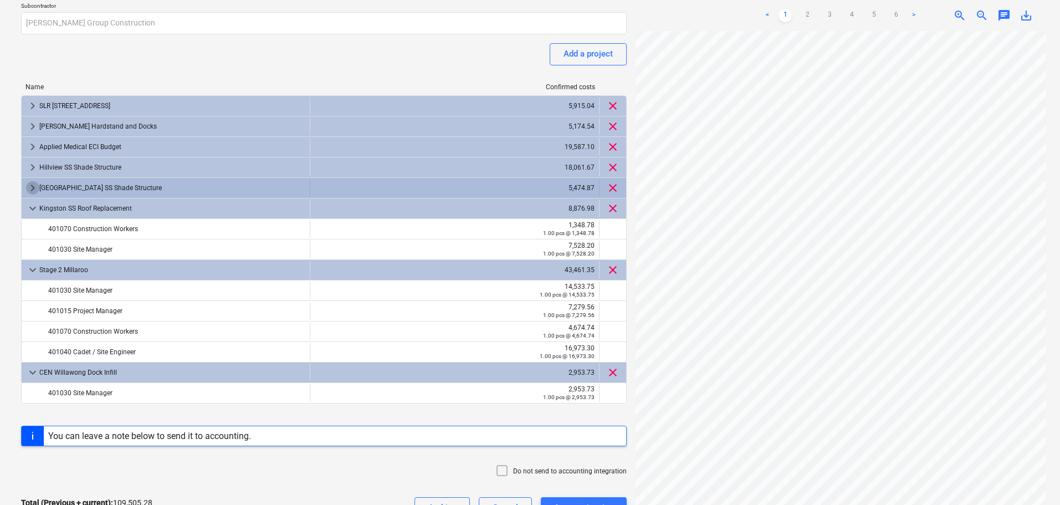
click at [29, 187] on span "keyboard_arrow_right" at bounding box center [32, 187] width 13 height 13
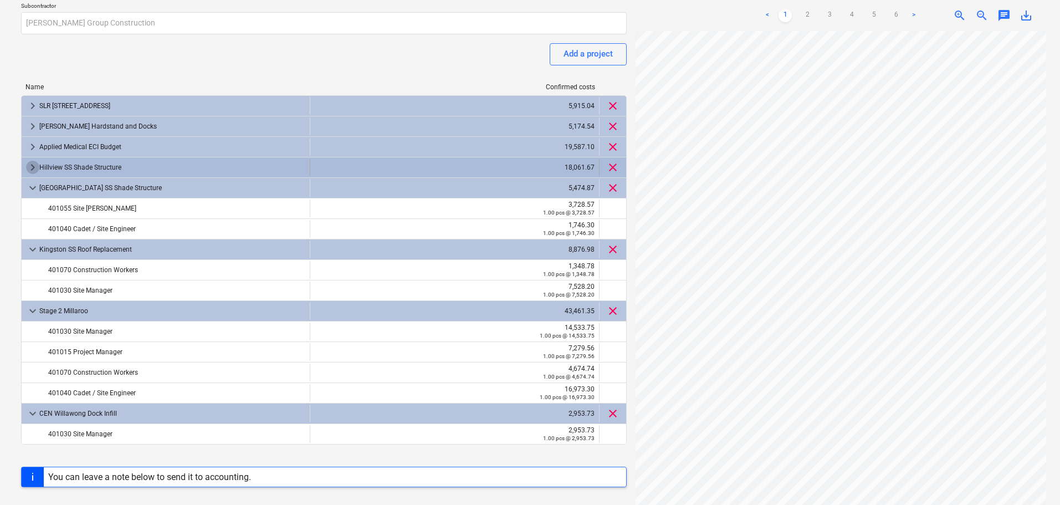
click at [30, 169] on span "keyboard_arrow_right" at bounding box center [32, 167] width 13 height 13
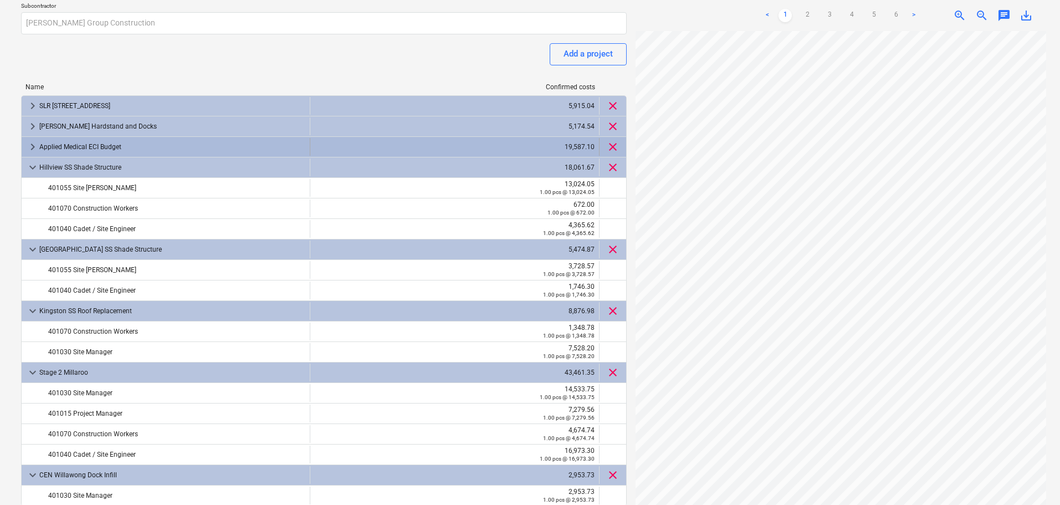
click at [32, 148] on span "keyboard_arrow_right" at bounding box center [32, 146] width 13 height 13
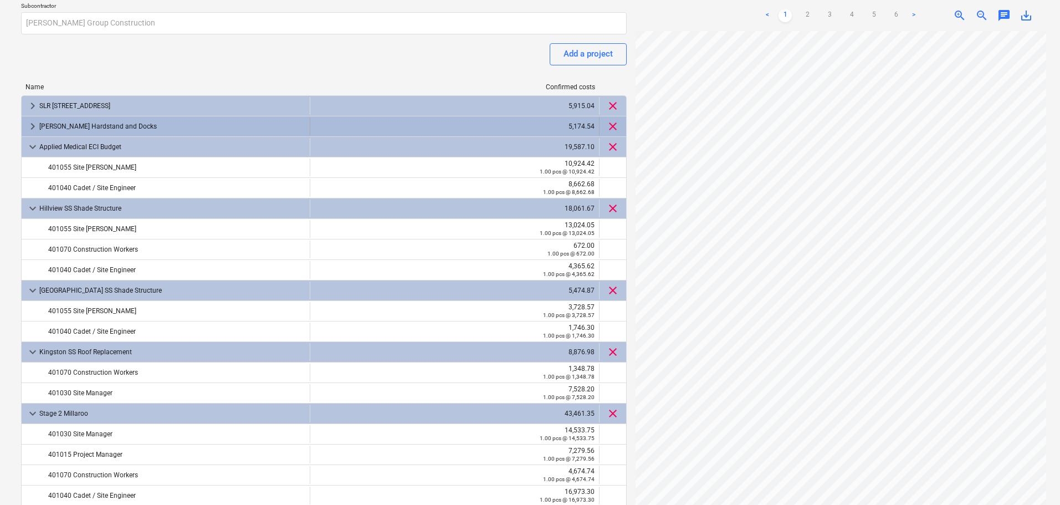
click at [39, 129] on span "keyboard_arrow_right" at bounding box center [32, 126] width 13 height 13
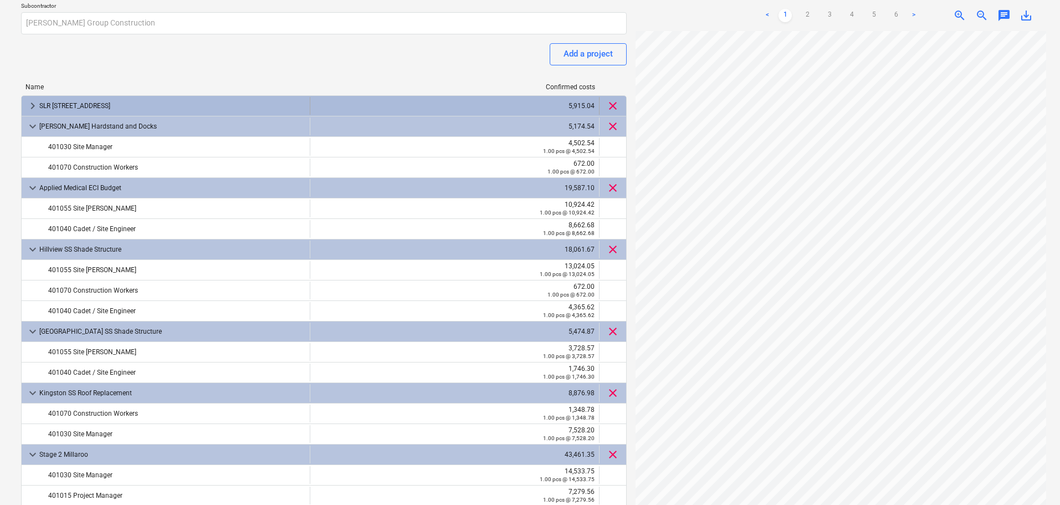
click at [33, 104] on span "keyboard_arrow_right" at bounding box center [32, 105] width 13 height 13
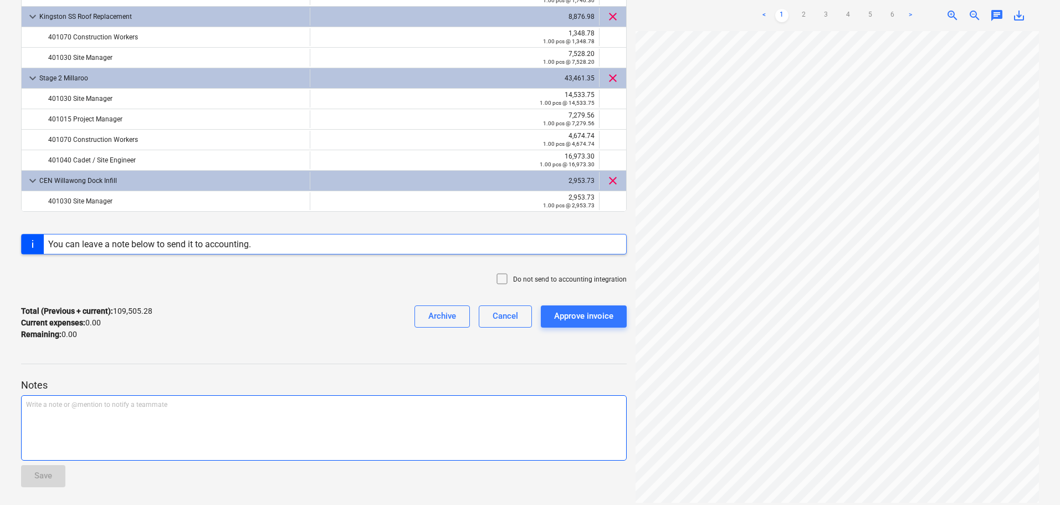
scroll to position [532, 0]
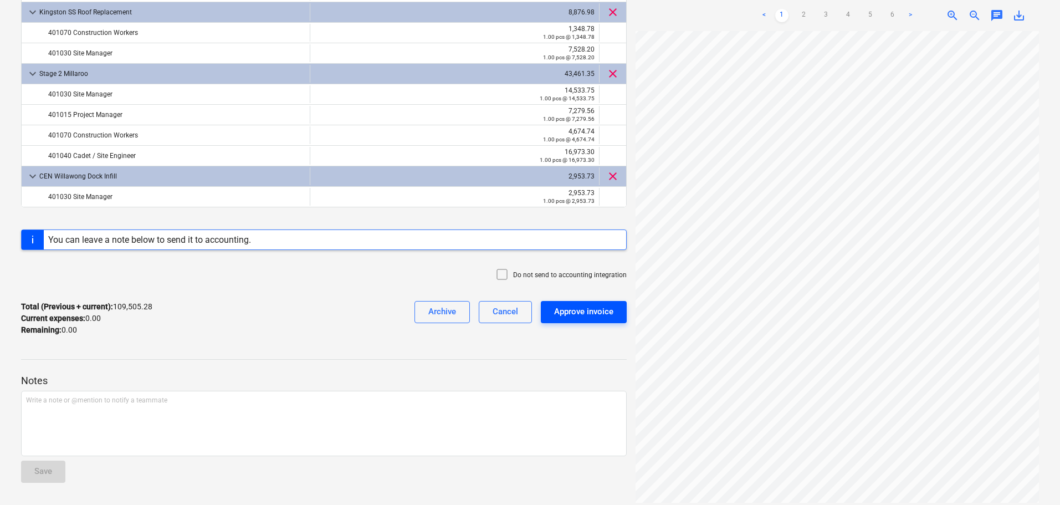
click at [593, 316] on div "Approve invoice" at bounding box center [583, 311] width 59 height 14
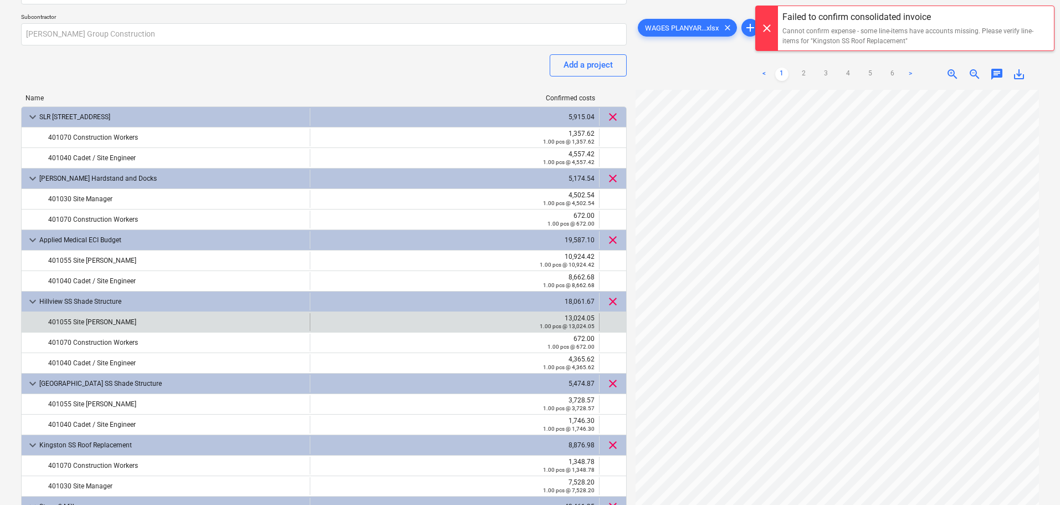
scroll to position [0, 0]
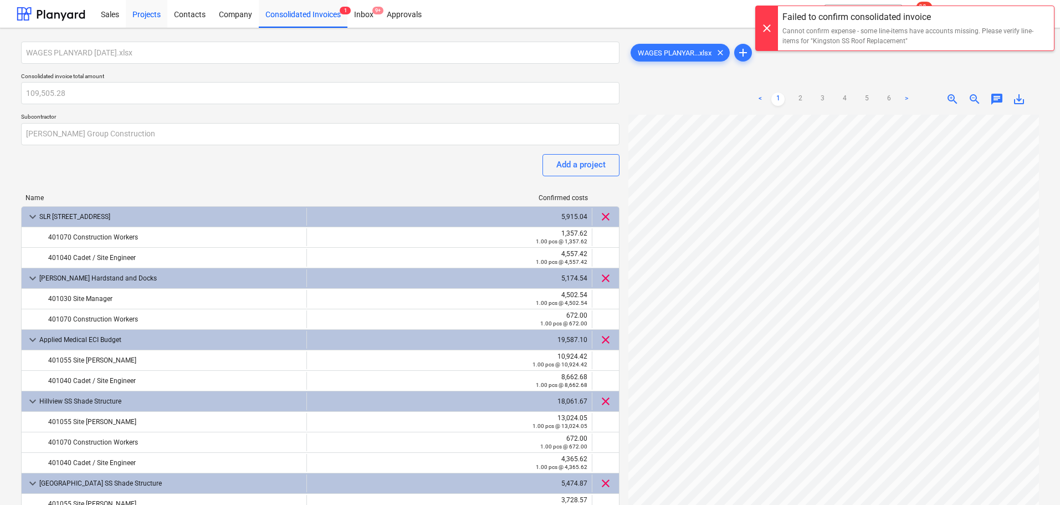
click at [142, 18] on div "Projects" at bounding box center [147, 13] width 42 height 28
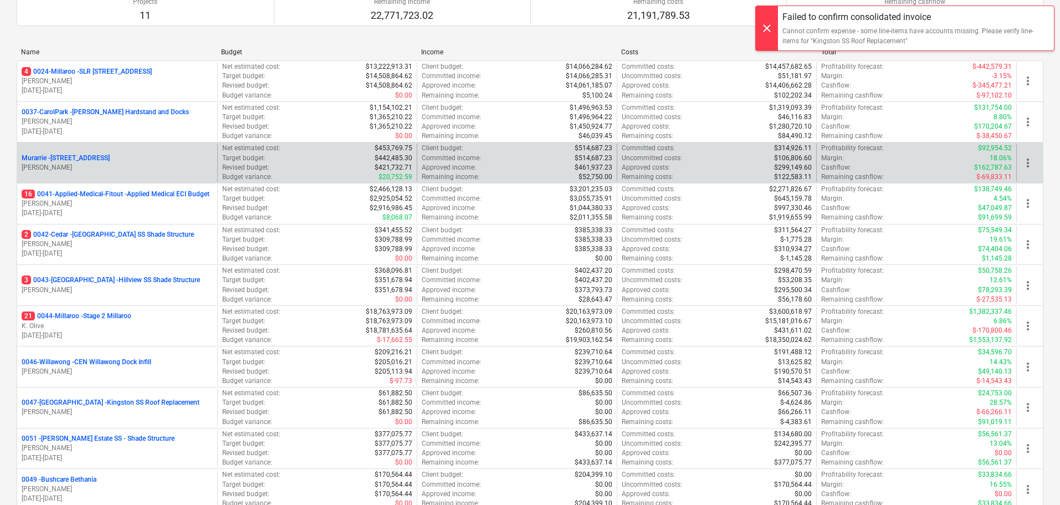
scroll to position [222, 0]
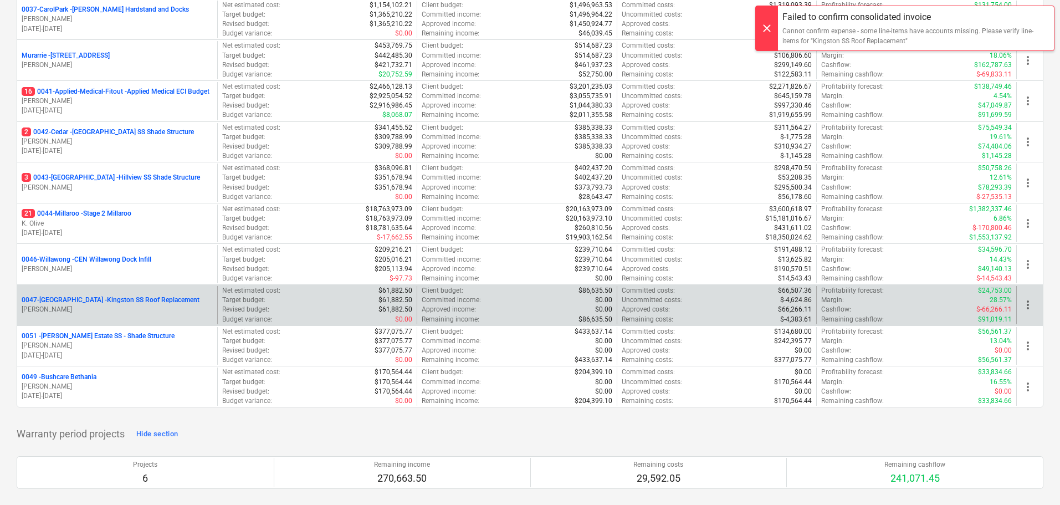
click at [99, 300] on p "0047-Kingston - Kingston SS Roof Replacement" at bounding box center [111, 299] width 178 height 9
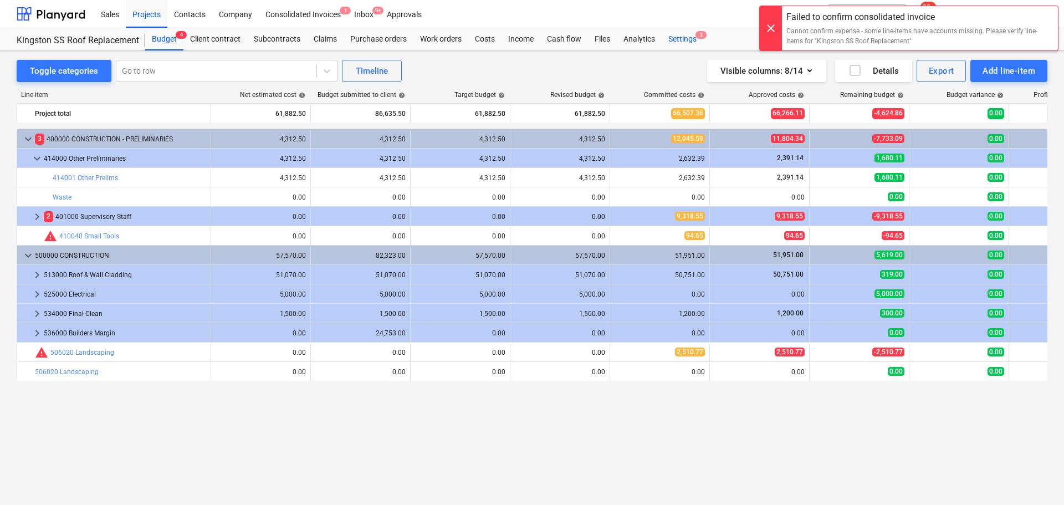
click at [696, 38] on div "Settings 2" at bounding box center [683, 39] width 42 height 22
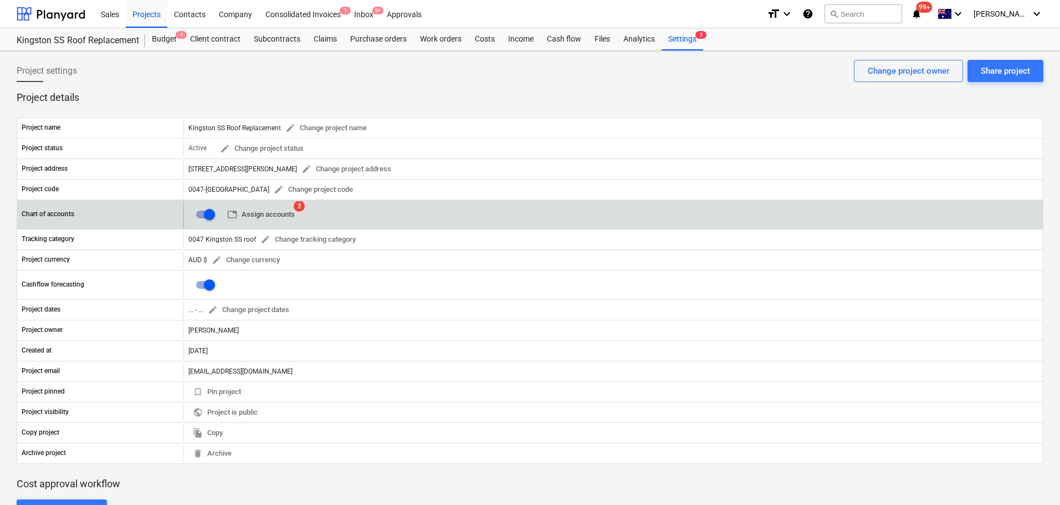
click at [268, 214] on span "table Assign accounts" at bounding box center [261, 214] width 68 height 13
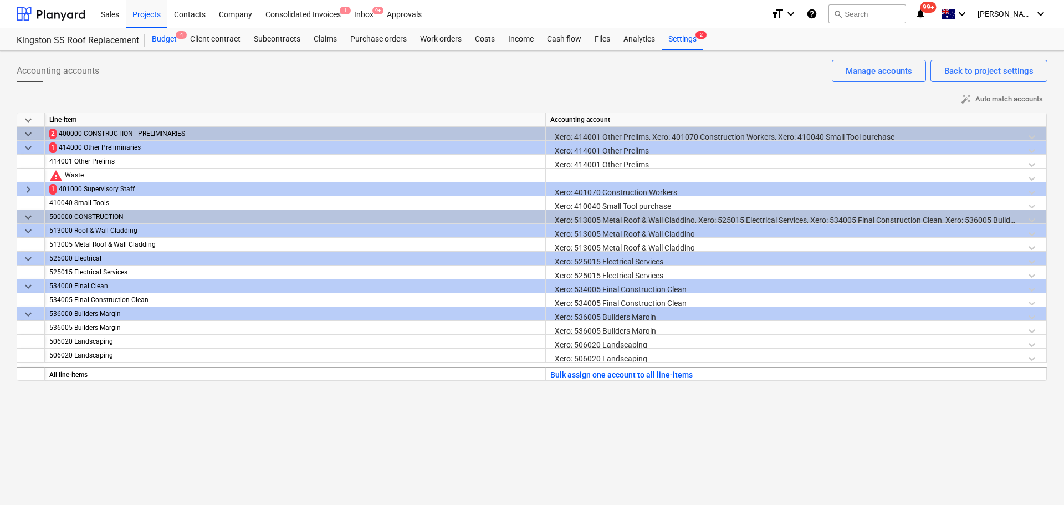
click at [173, 38] on div "Budget 4" at bounding box center [164, 39] width 38 height 22
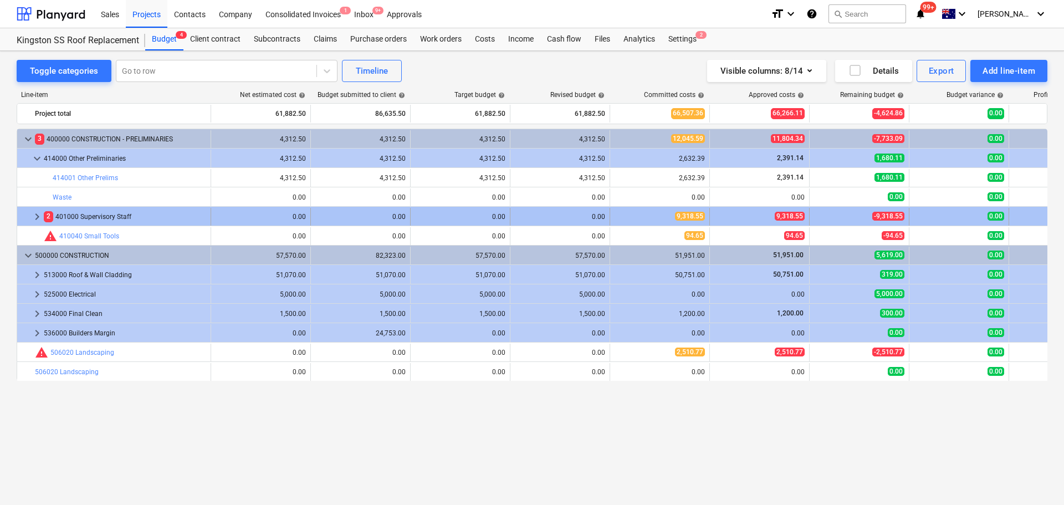
click at [38, 217] on span "keyboard_arrow_right" at bounding box center [36, 216] width 13 height 13
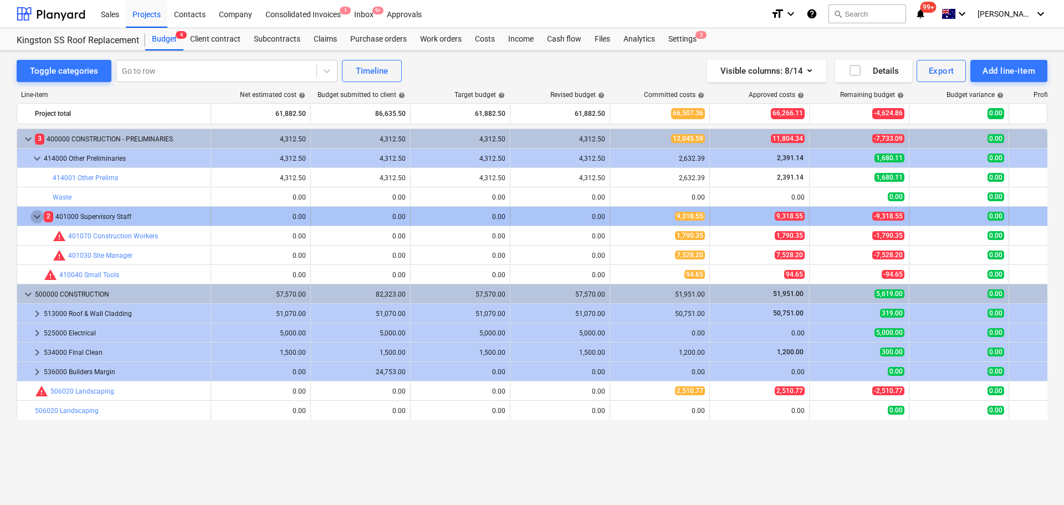
click at [35, 214] on span "keyboard_arrow_down" at bounding box center [36, 216] width 13 height 13
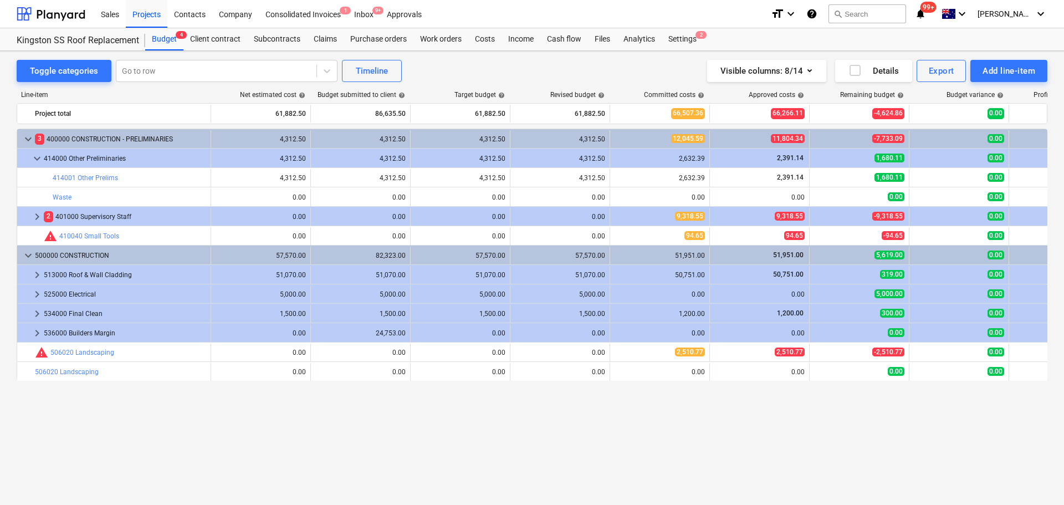
click at [35, 214] on span "keyboard_arrow_right" at bounding box center [36, 216] width 13 height 13
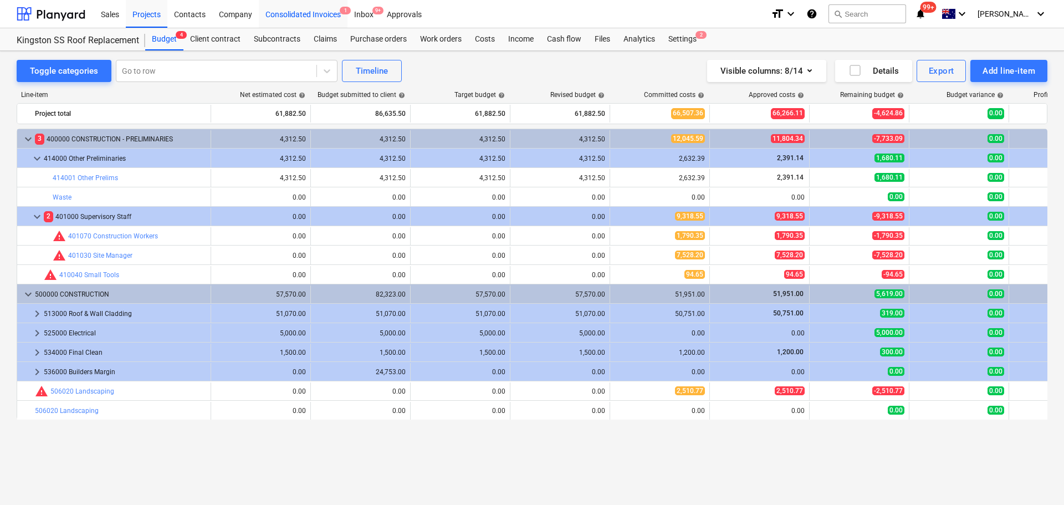
click at [281, 19] on div "Consolidated Invoices 1" at bounding box center [303, 13] width 89 height 28
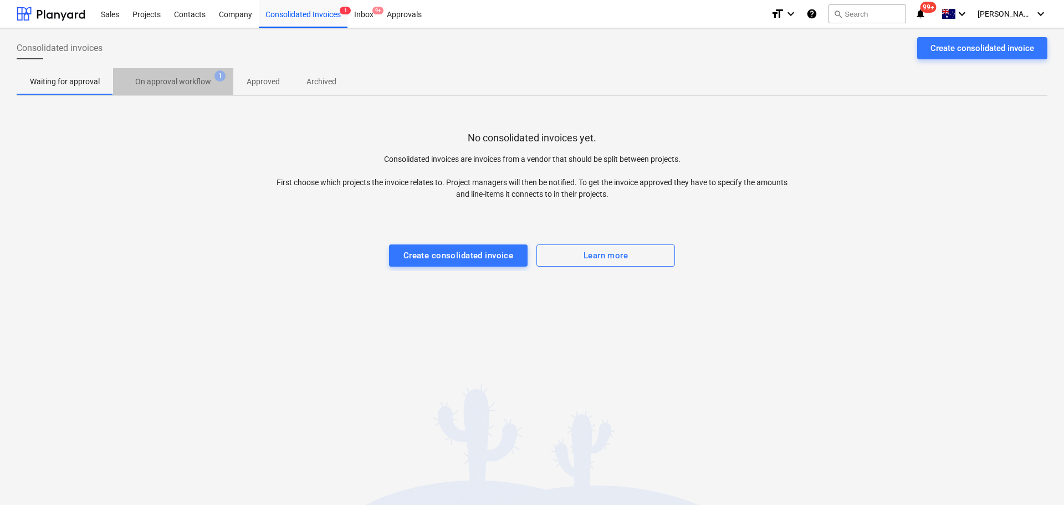
click at [175, 70] on button "On approval workflow 1" at bounding box center [173, 81] width 120 height 27
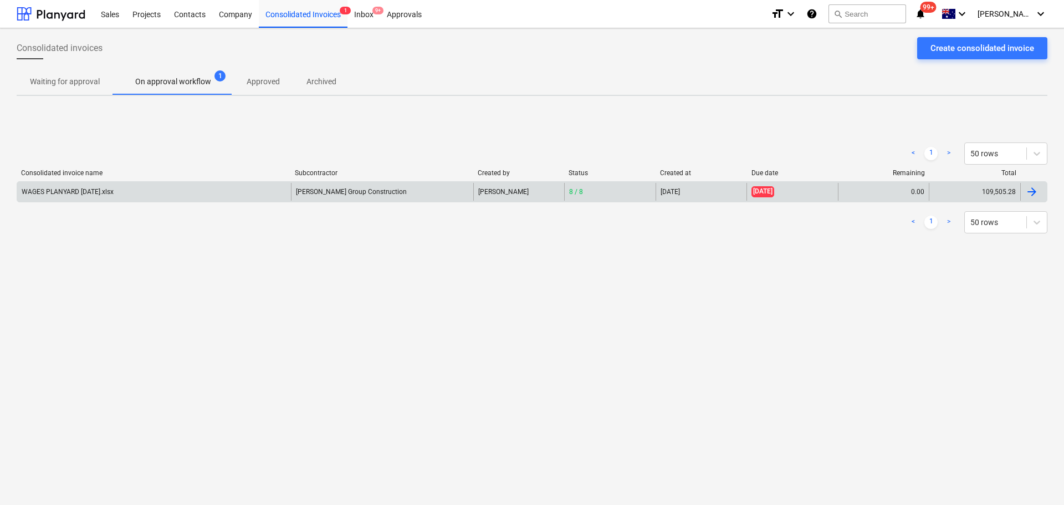
click at [127, 187] on div "WAGES PLANYARD July 2025.xlsx" at bounding box center [154, 192] width 274 height 18
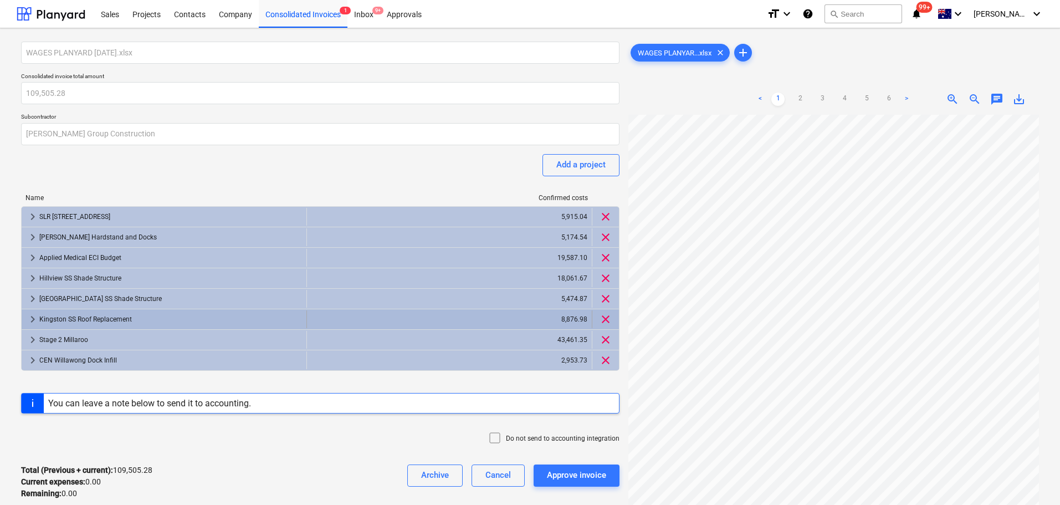
click at [27, 322] on span "keyboard_arrow_right" at bounding box center [32, 318] width 13 height 13
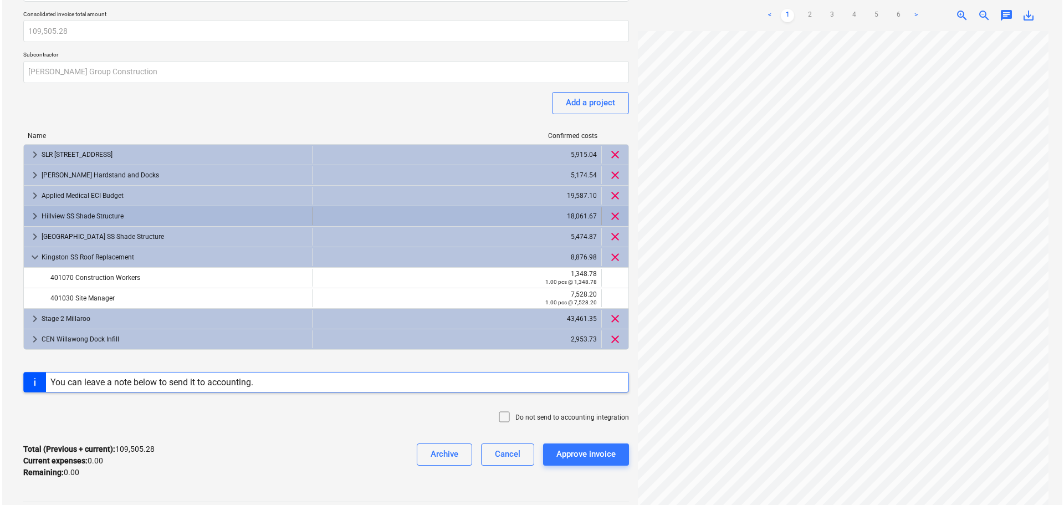
scroll to position [111, 0]
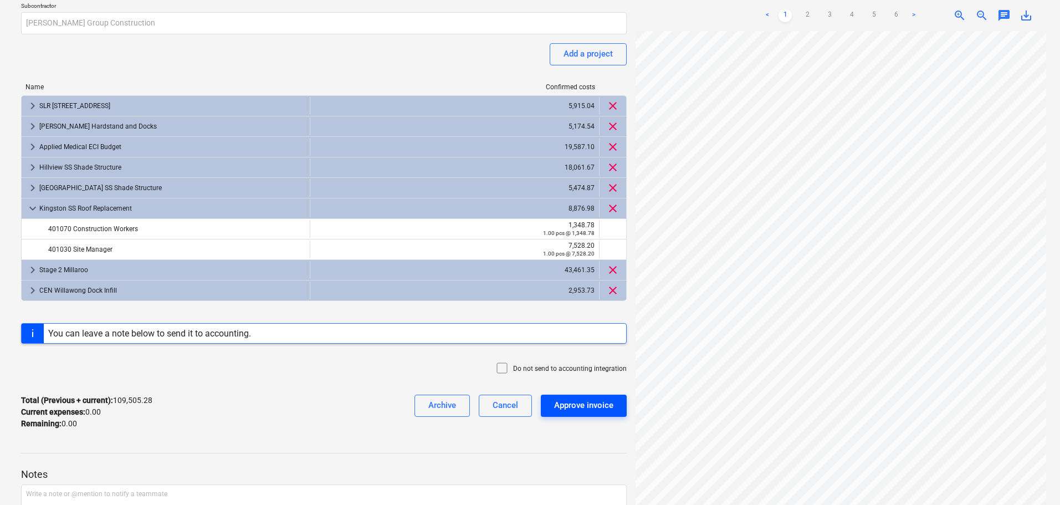
click at [592, 406] on div "Approve invoice" at bounding box center [583, 405] width 59 height 14
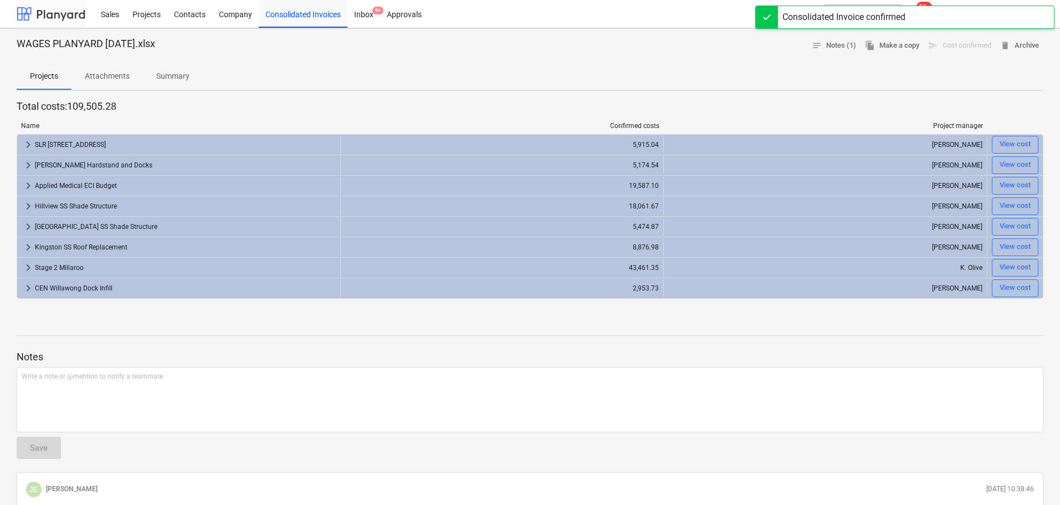
click at [76, 12] on div at bounding box center [51, 14] width 69 height 28
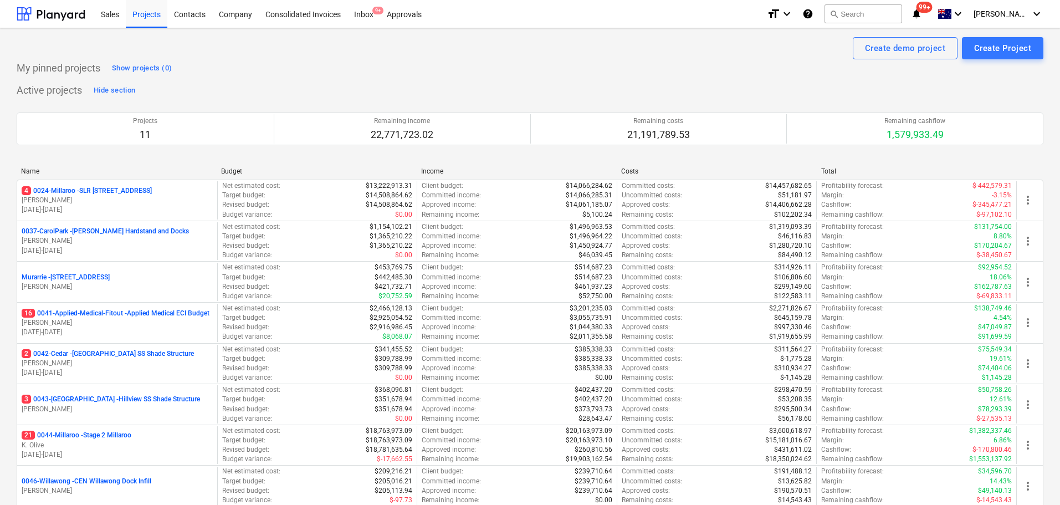
drag, startPoint x: 111, startPoint y: 351, endPoint x: 435, endPoint y: 325, distance: 325.2
click at [111, 351] on p "2 0042-Cedar - [GEOGRAPHIC_DATA] SS Shade Structure" at bounding box center [108, 353] width 172 height 9
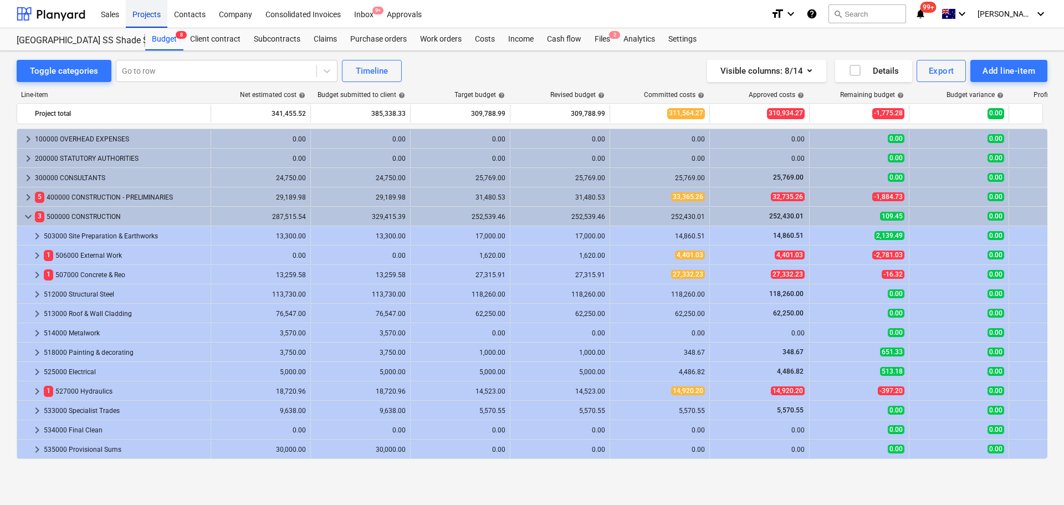
click at [160, 16] on div "Projects" at bounding box center [147, 13] width 42 height 28
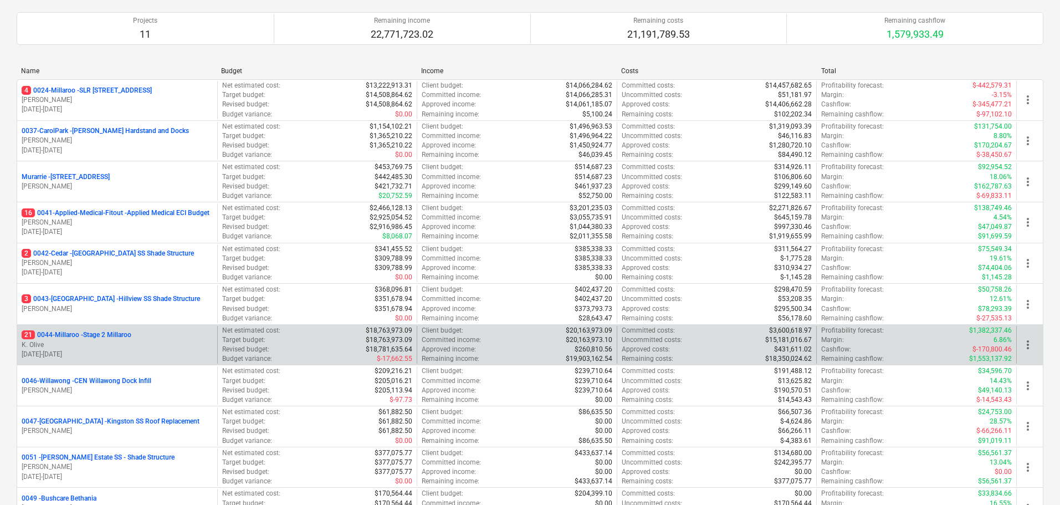
scroll to position [111, 0]
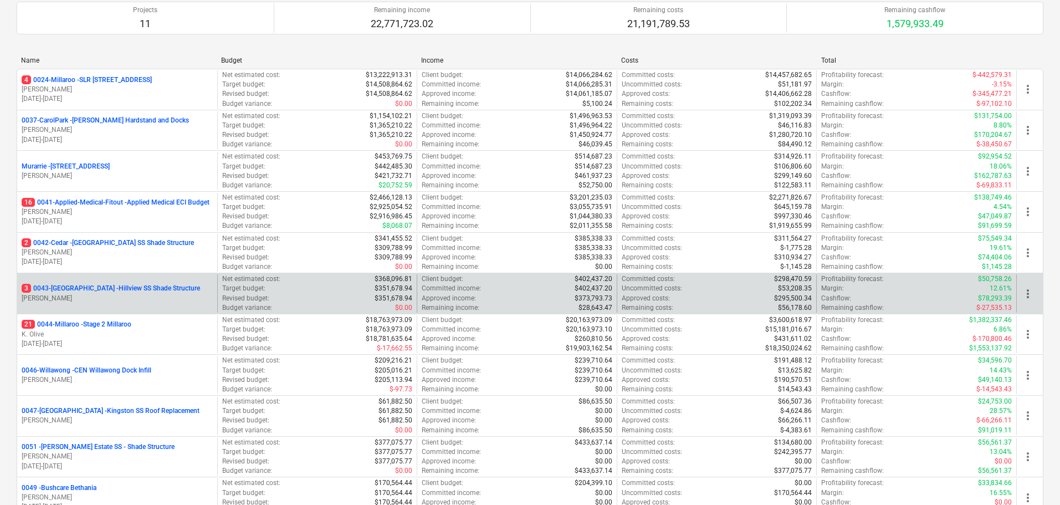
click at [122, 298] on p "[PERSON_NAME]" at bounding box center [117, 298] width 191 height 9
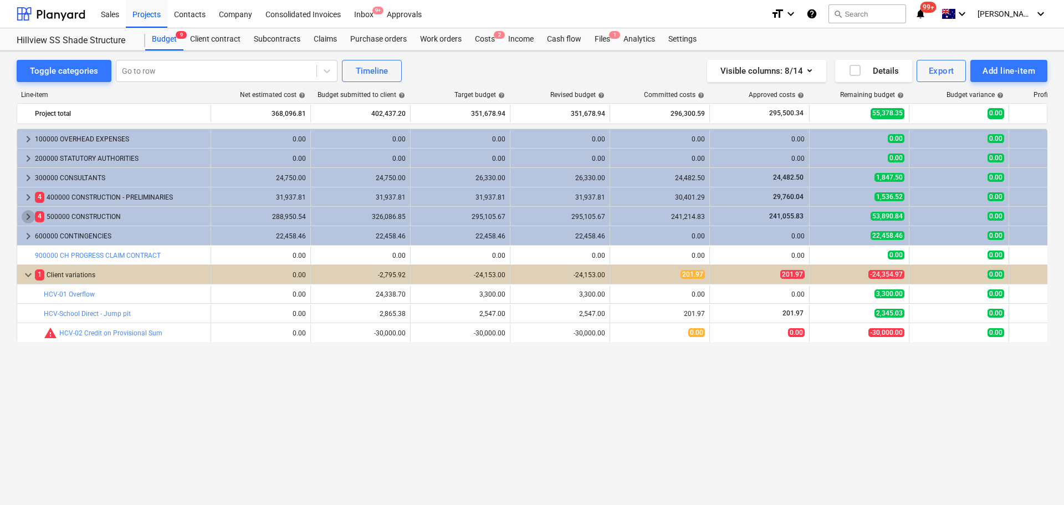
click at [24, 218] on span "keyboard_arrow_right" at bounding box center [28, 216] width 13 height 13
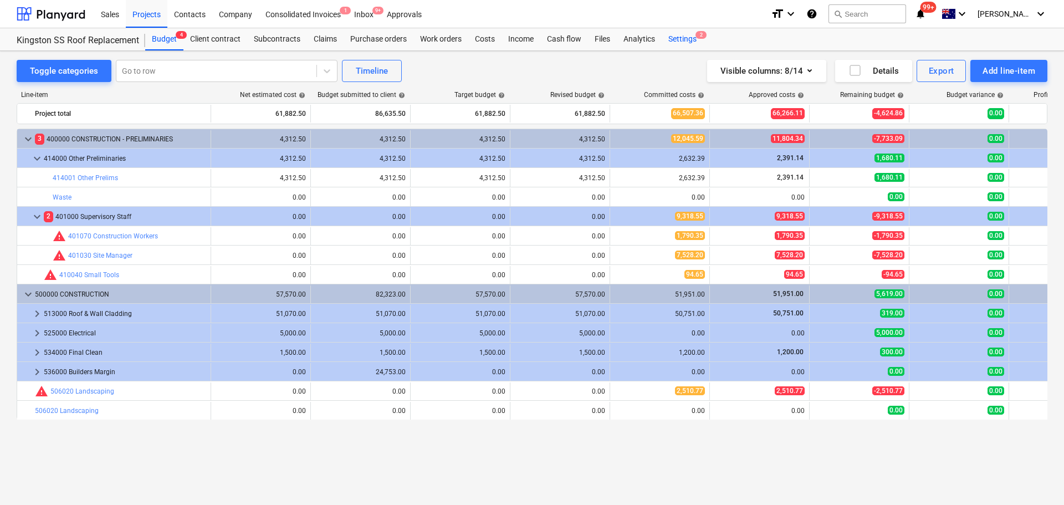
click at [673, 41] on div "Settings 2" at bounding box center [683, 39] width 42 height 22
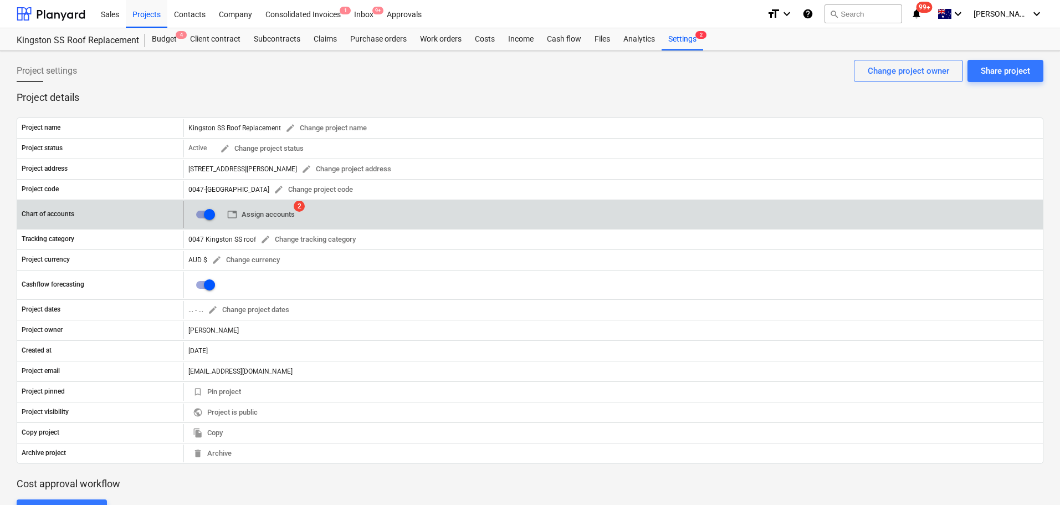
click at [270, 213] on span "table Assign accounts" at bounding box center [261, 214] width 68 height 13
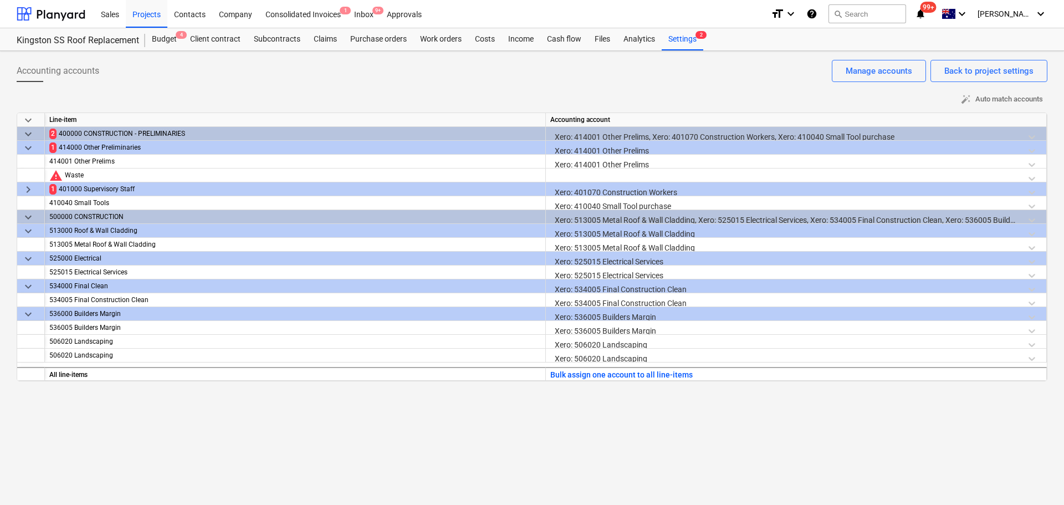
click at [24, 133] on span "keyboard_arrow_down" at bounding box center [28, 133] width 13 height 13
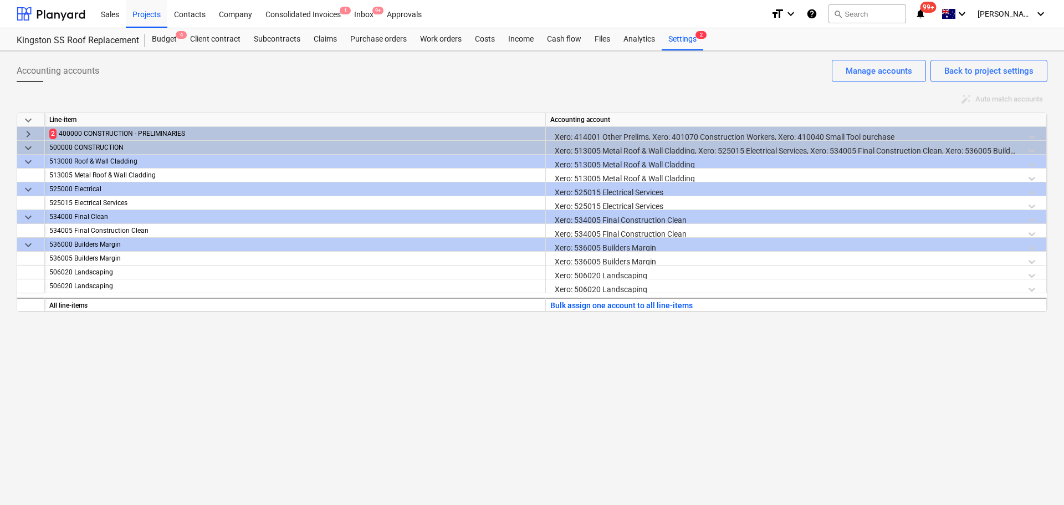
click at [24, 133] on span "keyboard_arrow_right" at bounding box center [28, 133] width 13 height 13
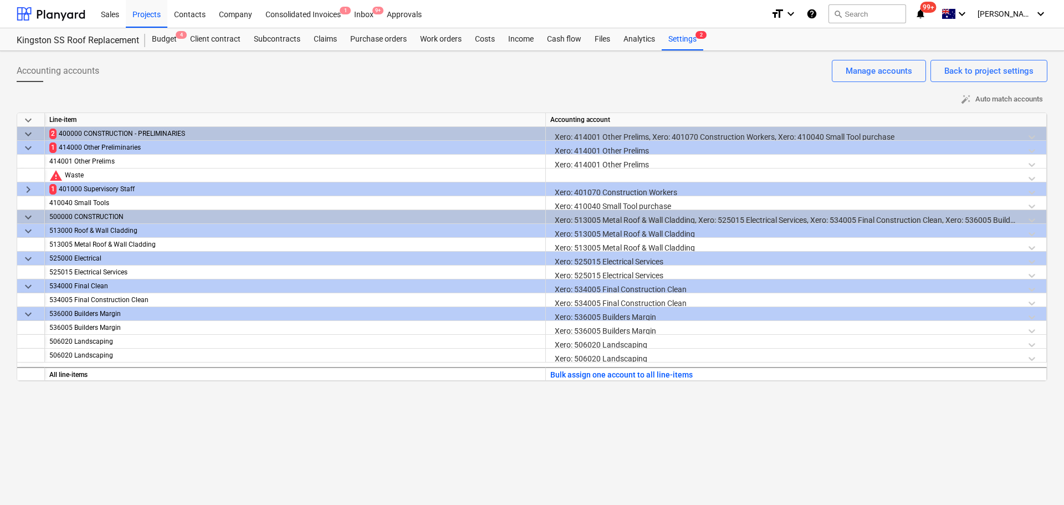
click at [25, 193] on span "keyboard_arrow_right" at bounding box center [28, 189] width 13 height 13
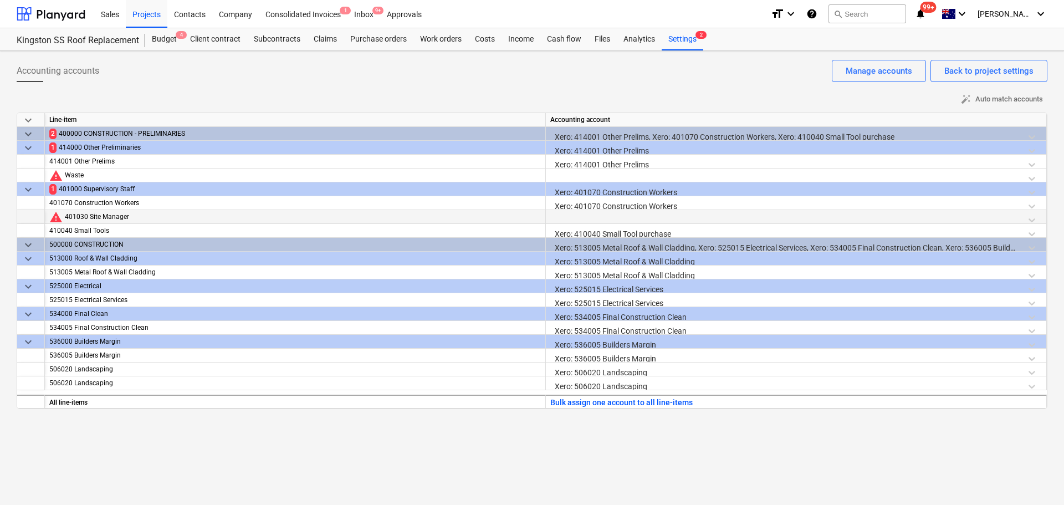
click at [582, 219] on div at bounding box center [795, 219] width 491 height 19
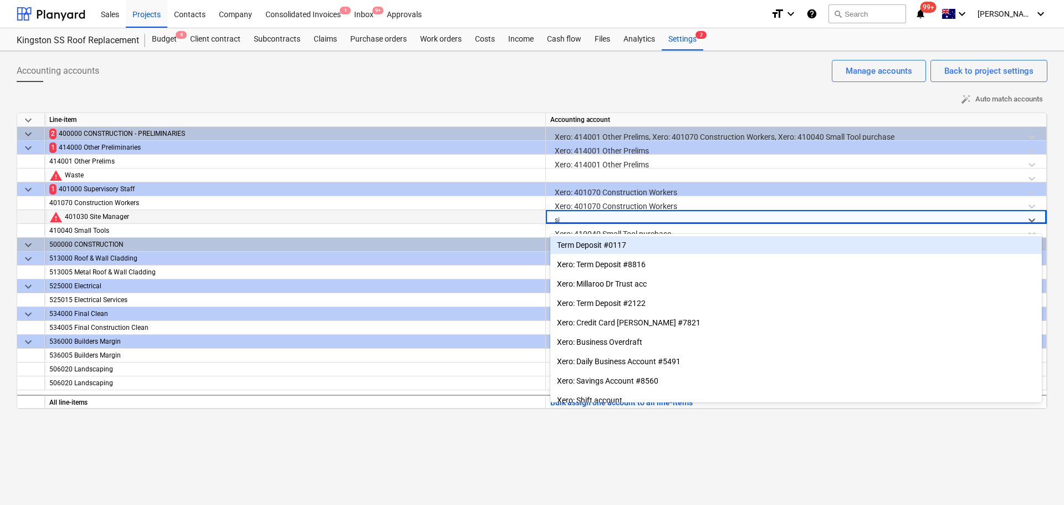
type input "site"
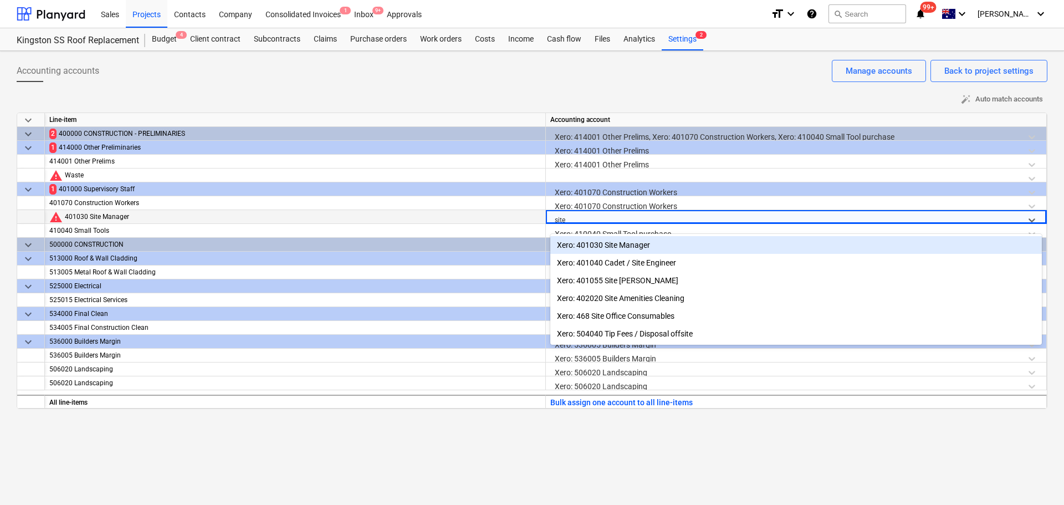
click at [619, 246] on div "Xero: 401030 Site Manager" at bounding box center [795, 245] width 491 height 18
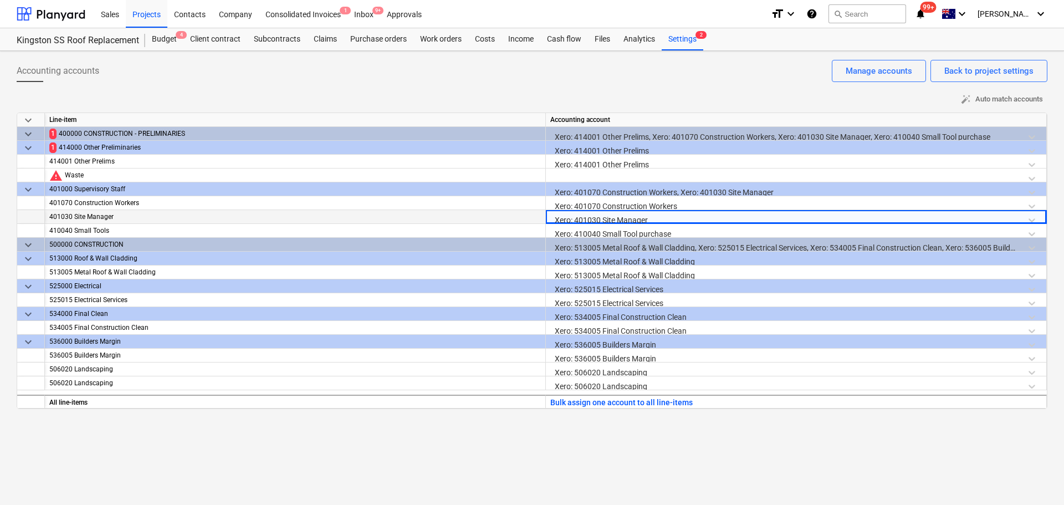
click at [684, 81] on div "Accounting accounts Back to project settings Manage accounts" at bounding box center [532, 75] width 1031 height 31
click at [1019, 69] on div "Back to project settings" at bounding box center [988, 71] width 89 height 14
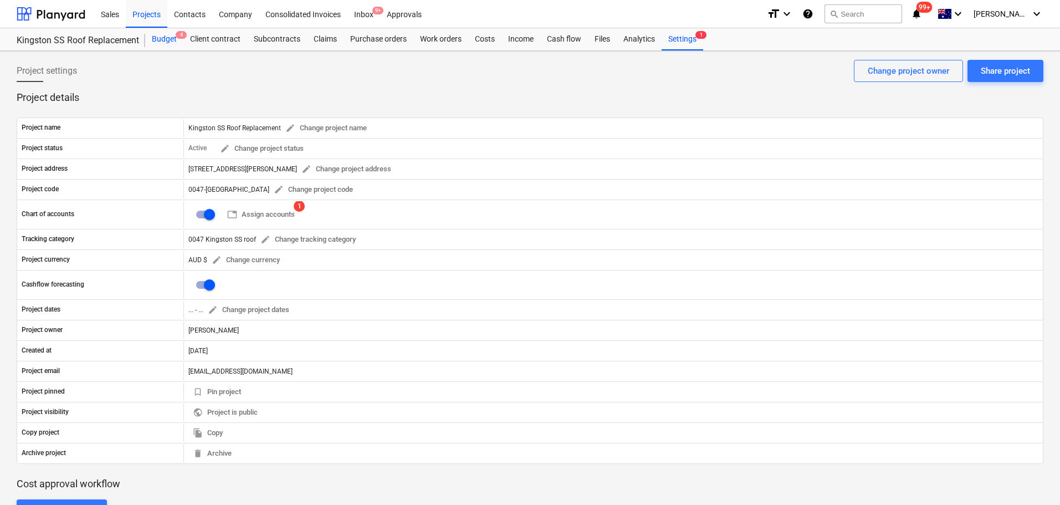
click at [170, 41] on div "Budget 4" at bounding box center [164, 39] width 38 height 22
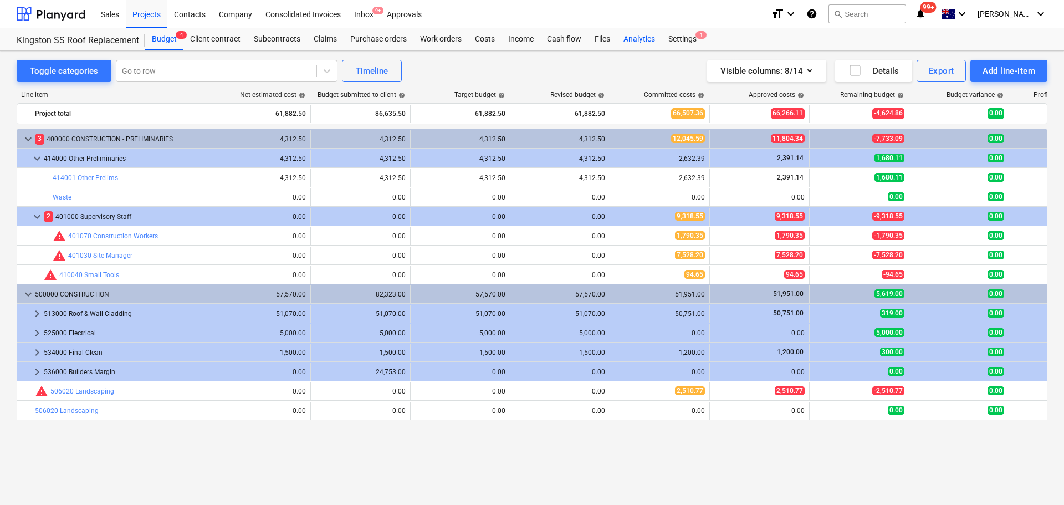
click at [653, 38] on div "Analytics" at bounding box center [639, 39] width 45 height 22
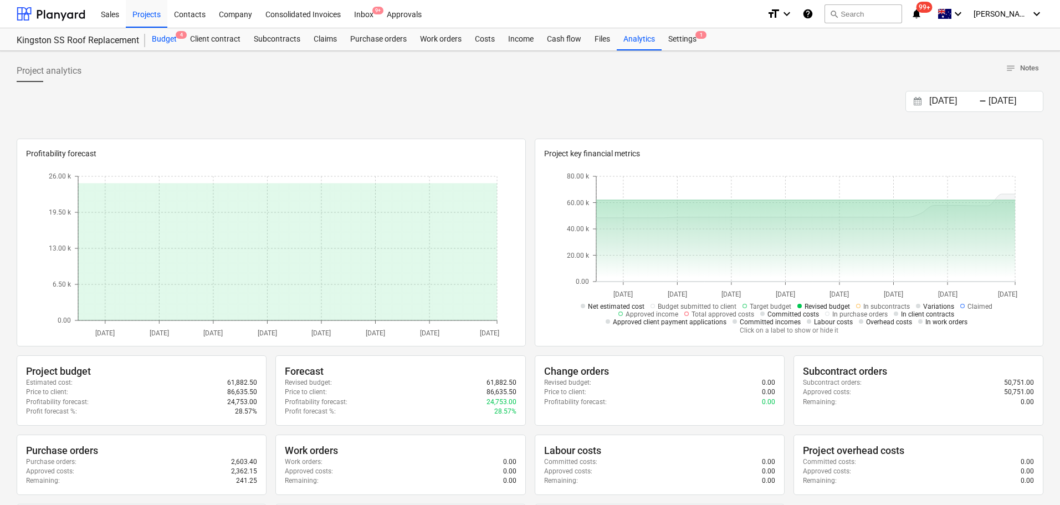
click at [166, 35] on div "Budget 4" at bounding box center [164, 39] width 38 height 22
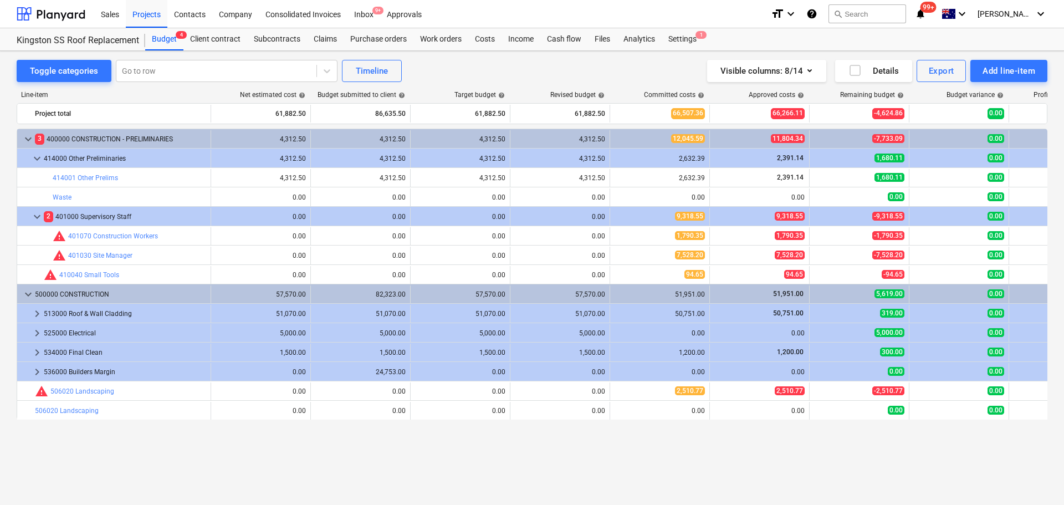
click at [144, 12] on div "Projects" at bounding box center [147, 13] width 42 height 28
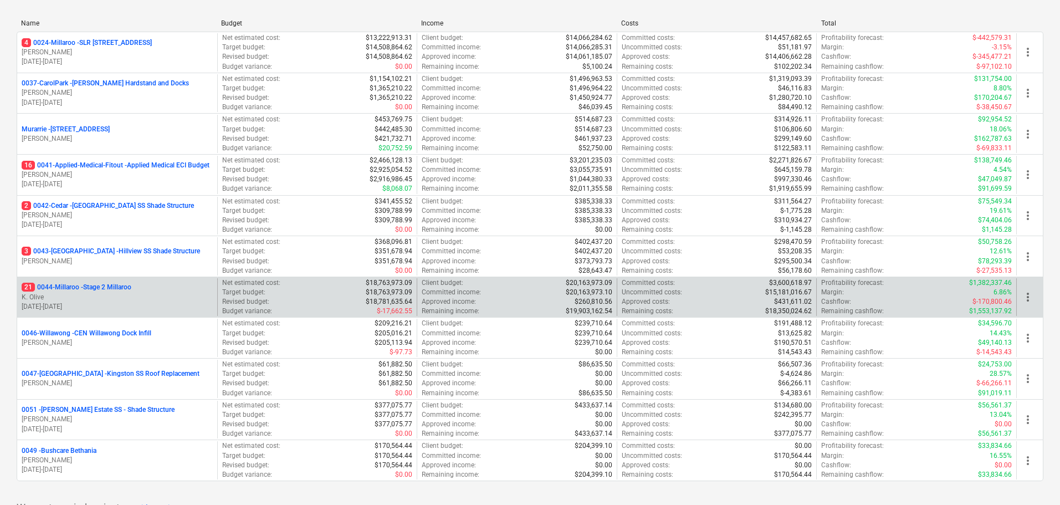
scroll to position [166, 0]
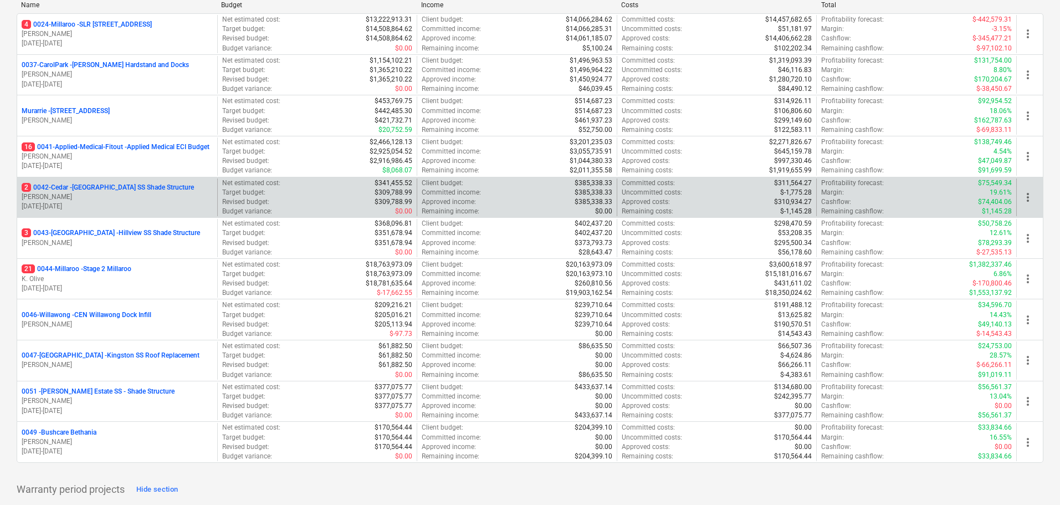
click at [94, 183] on p "2 0042-Cedar - [GEOGRAPHIC_DATA] SS Shade Structure" at bounding box center [108, 187] width 172 height 9
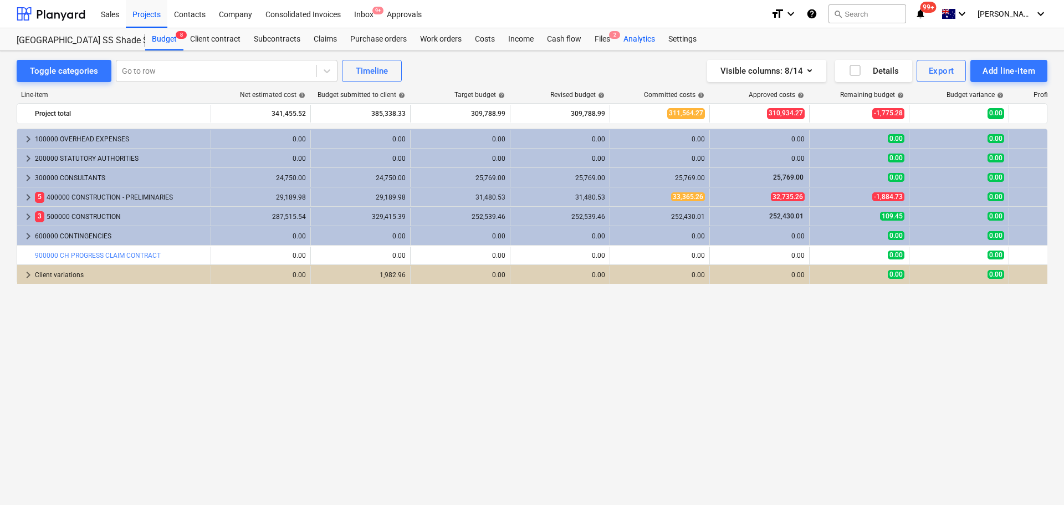
click at [637, 42] on div "Analytics" at bounding box center [639, 39] width 45 height 22
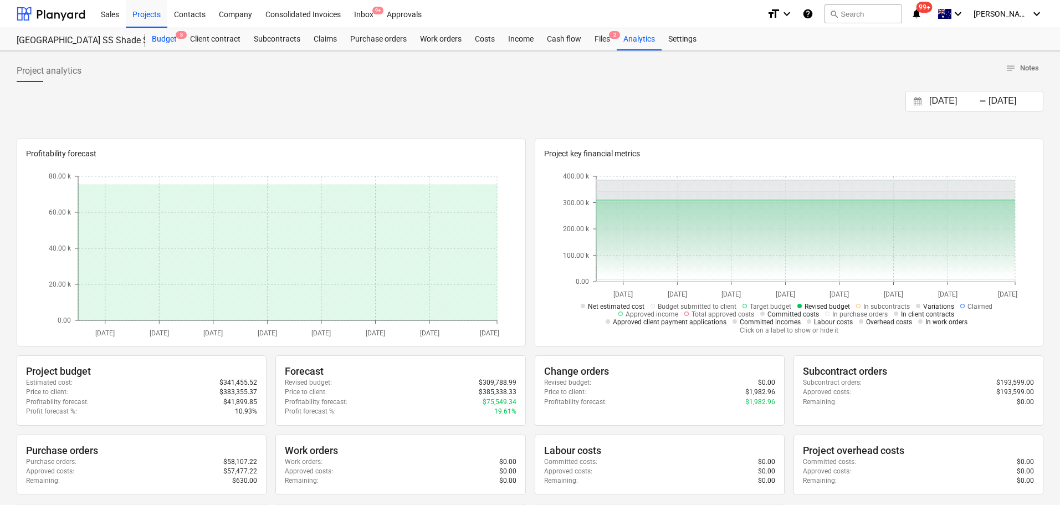
click at [165, 39] on div "Budget 8" at bounding box center [164, 39] width 38 height 22
click at [172, 39] on div "Budget 8" at bounding box center [164, 39] width 38 height 22
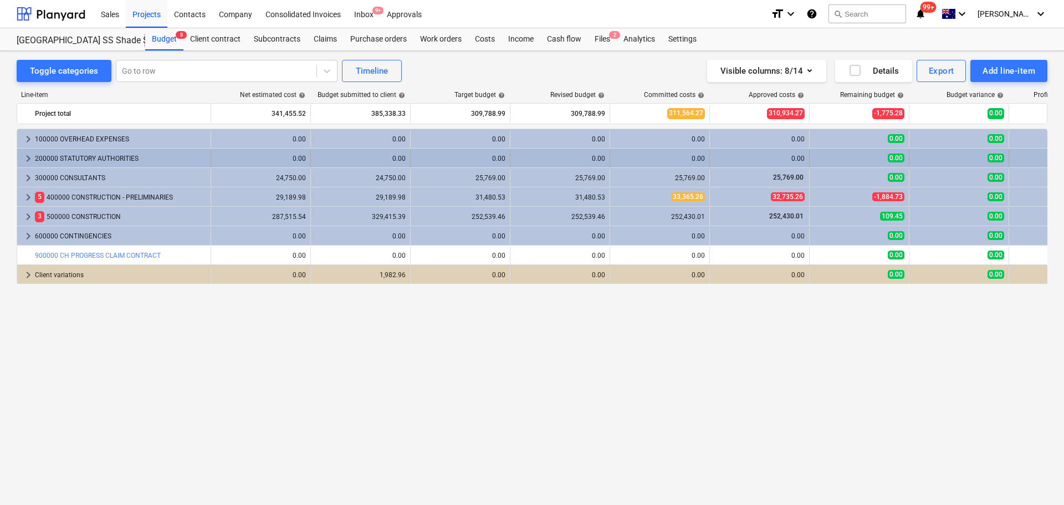
click at [26, 161] on span "keyboard_arrow_right" at bounding box center [28, 158] width 13 height 13
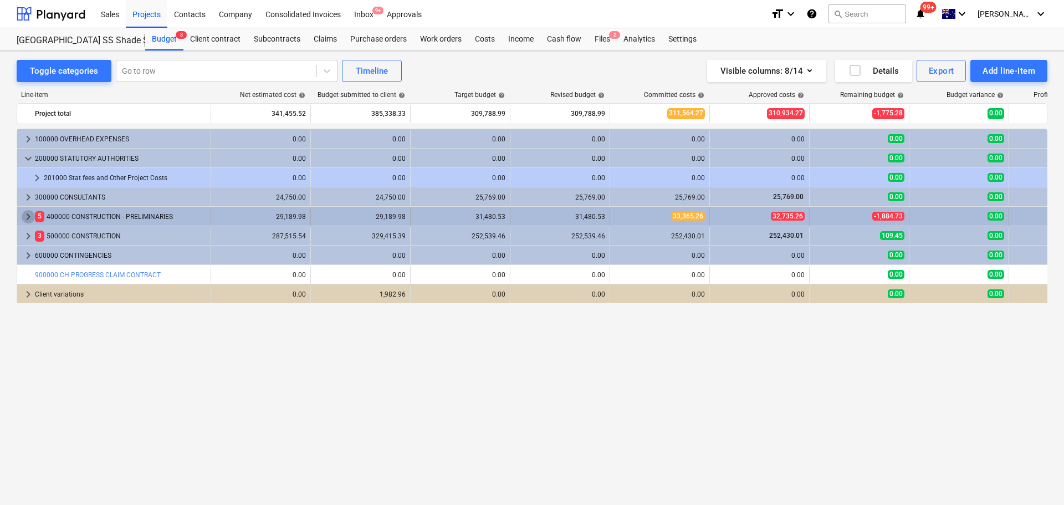
click at [33, 220] on span "keyboard_arrow_right" at bounding box center [28, 216] width 13 height 13
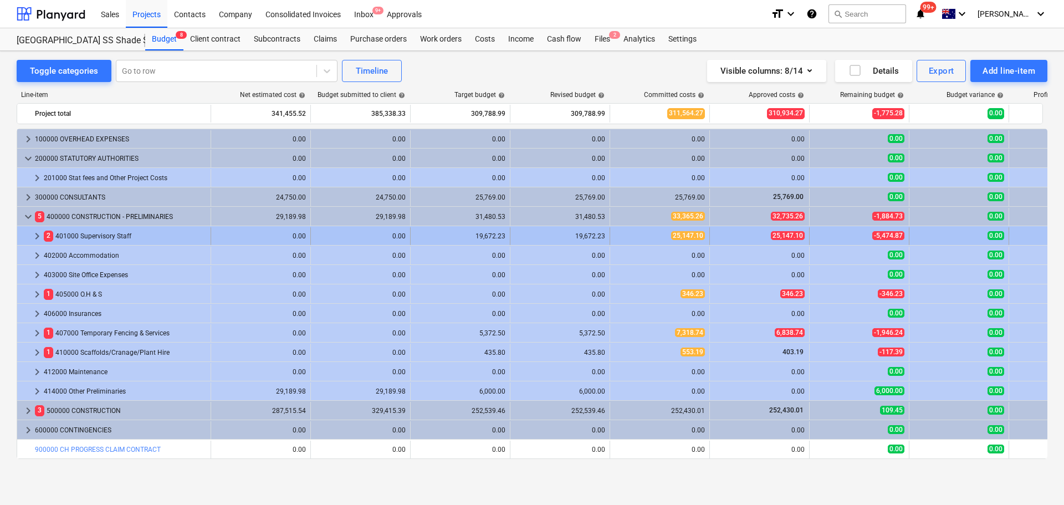
click at [35, 237] on span "keyboard_arrow_right" at bounding box center [36, 235] width 13 height 13
